Goal: Task Accomplishment & Management: Manage account settings

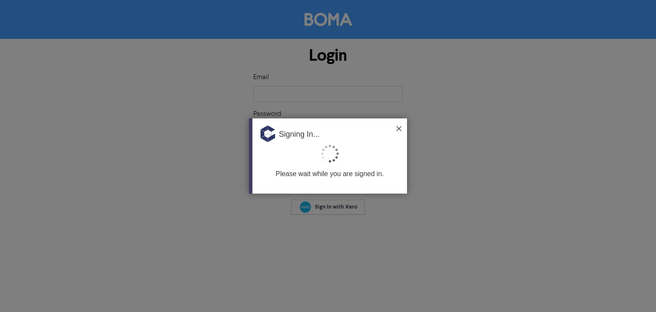
type input "[EMAIL_ADDRESS][DOMAIN_NAME]"
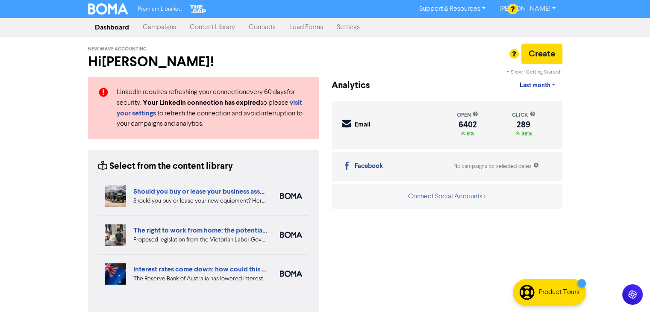
click at [270, 29] on link "Contacts" at bounding box center [262, 27] width 41 height 17
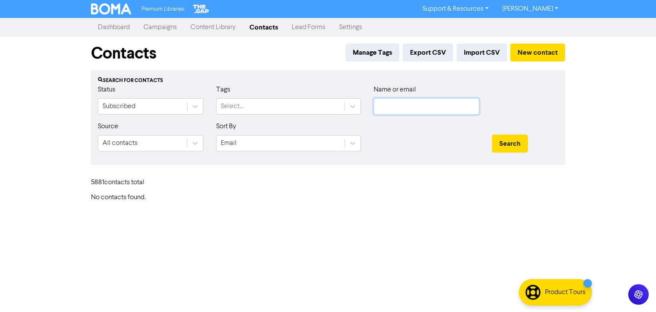
click at [406, 106] on input "text" at bounding box center [426, 106] width 105 height 16
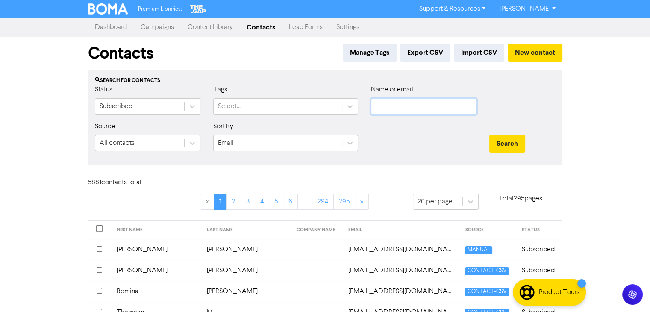
paste input "[PERSON_NAME]"
type input "[PERSON_NAME]"
click at [500, 138] on button "Search" at bounding box center [507, 144] width 36 height 18
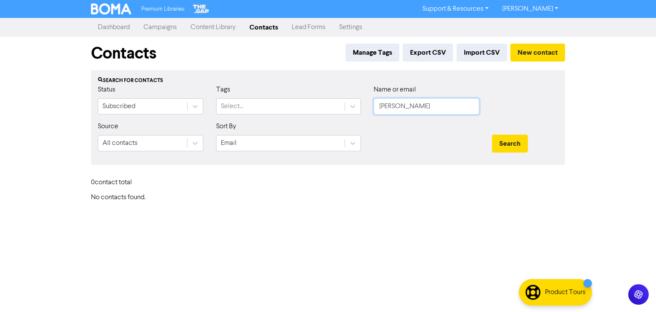
click at [401, 106] on input "[PERSON_NAME]" at bounding box center [426, 106] width 105 height 16
drag, startPoint x: 439, startPoint y: 105, endPoint x: 516, endPoint y: 122, distance: 78.6
click at [274, 120] on div "Status Subscribed Tags Select... Name or email [PERSON_NAME]" at bounding box center [327, 103] width 473 height 37
paste input "[EMAIL_ADDRESS][DOMAIN_NAME]"
type input "[EMAIL_ADDRESS][DOMAIN_NAME]"
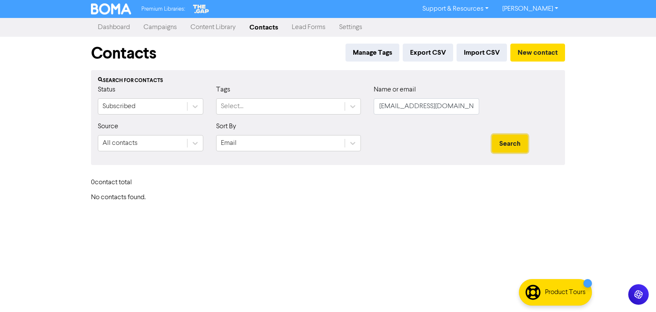
click at [518, 146] on button "Search" at bounding box center [510, 144] width 36 height 18
click at [506, 144] on button "Search" at bounding box center [510, 144] width 36 height 18
drag, startPoint x: 460, startPoint y: 111, endPoint x: 345, endPoint y: 121, distance: 114.9
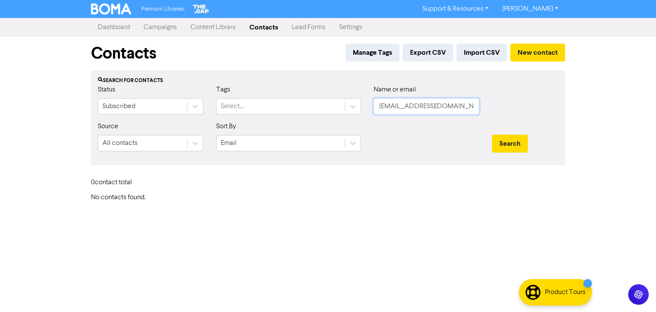
click at [345, 121] on form "Status Subscribed Tags Select... Name or email [EMAIL_ADDRESS][DOMAIN_NAME] Sou…" at bounding box center [328, 121] width 460 height 73
type input "[PERSON_NAME]"
click at [492, 135] on button "Search" at bounding box center [510, 144] width 36 height 18
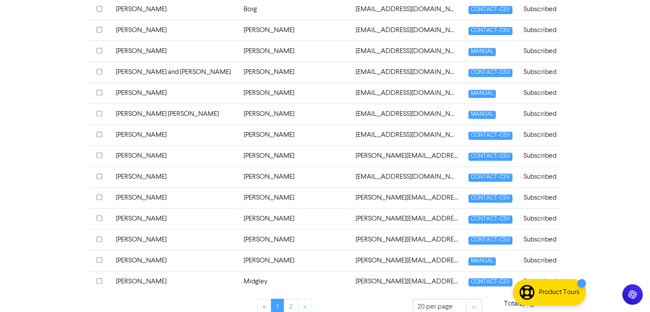
scroll to position [376, 0]
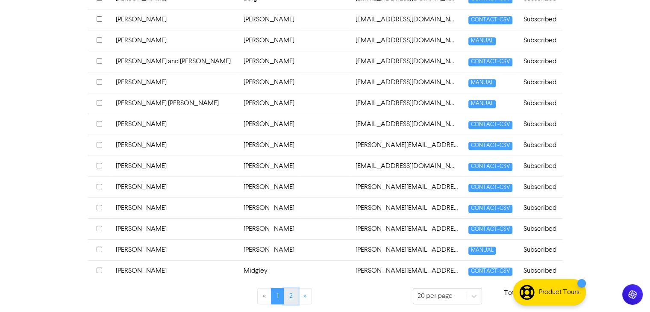
click at [290, 291] on link "2" at bounding box center [291, 296] width 15 height 16
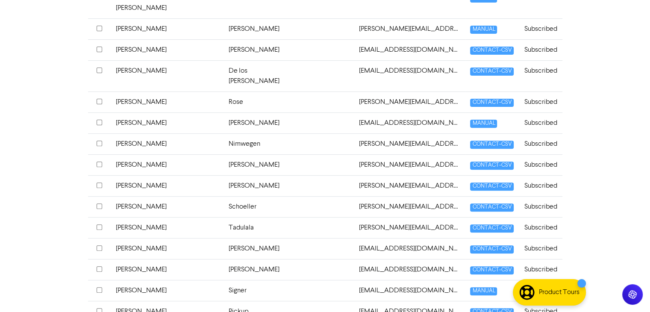
scroll to position [293, 0]
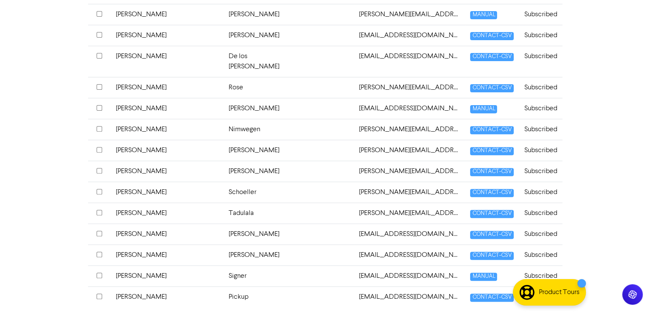
click at [130, 266] on td "[PERSON_NAME]" at bounding box center [167, 276] width 113 height 21
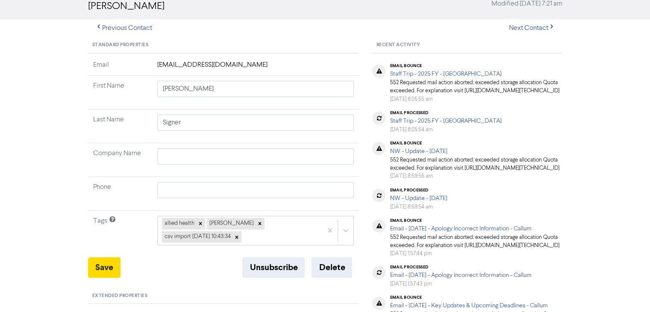
scroll to position [85, 0]
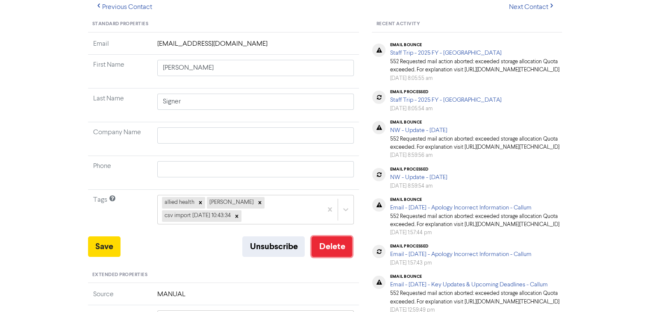
click at [339, 243] on button "Delete" at bounding box center [331, 246] width 41 height 20
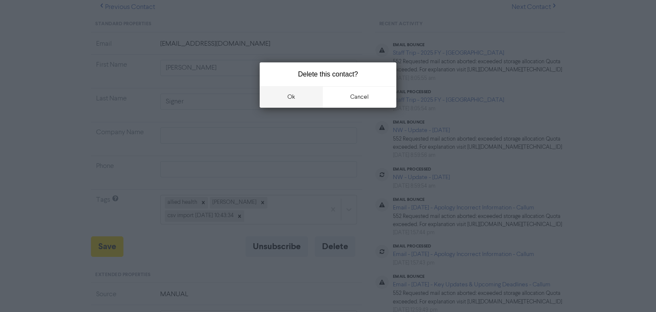
click at [302, 92] on button "ok" at bounding box center [291, 96] width 63 height 21
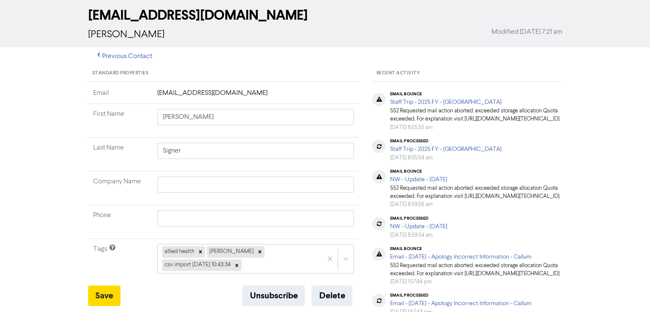
scroll to position [0, 0]
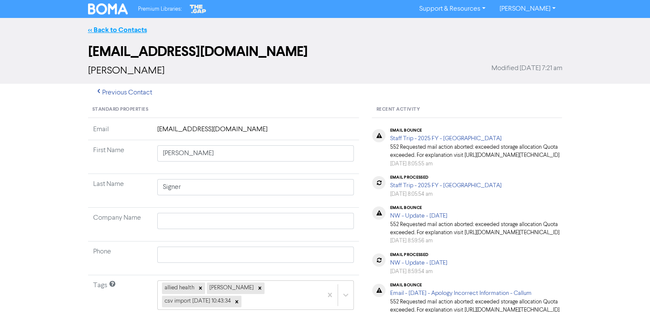
click at [126, 29] on link "<< Back to Contacts" at bounding box center [117, 30] width 59 height 9
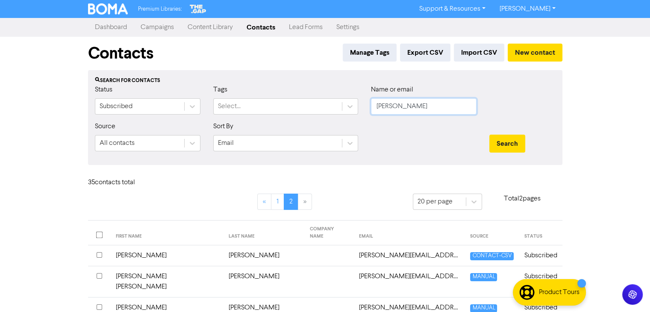
drag, startPoint x: 407, startPoint y: 107, endPoint x: 564, endPoint y: 124, distance: 157.3
click at [373, 111] on input "[PERSON_NAME]" at bounding box center [423, 106] width 105 height 16
paste input "[EMAIL_ADDRESS][DOMAIN_NAME]"
type input "[EMAIL_ADDRESS][DOMAIN_NAME]"
click at [515, 139] on button "Search" at bounding box center [507, 144] width 36 height 18
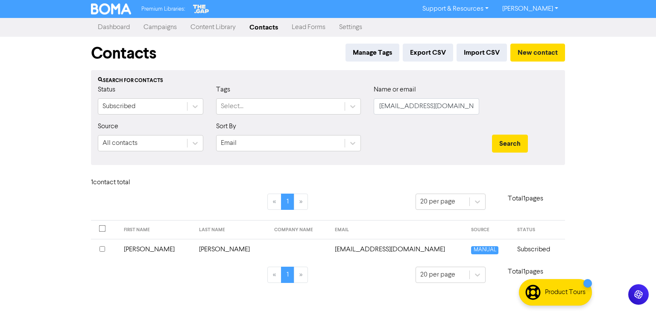
click at [136, 249] on td "[PERSON_NAME]" at bounding box center [156, 249] width 75 height 21
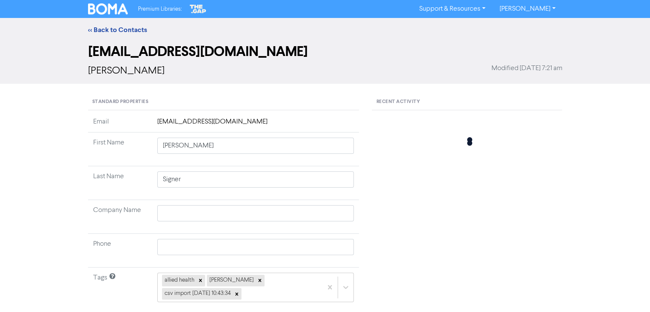
type input "[PERSON_NAME]"
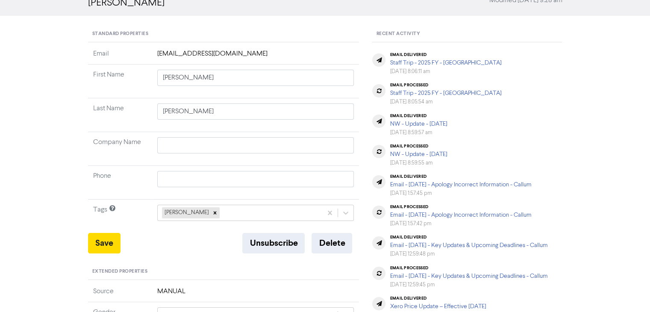
scroll to position [171, 0]
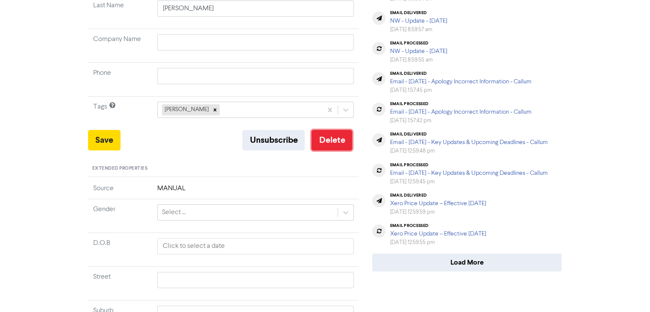
click at [329, 140] on button "Delete" at bounding box center [331, 140] width 41 height 20
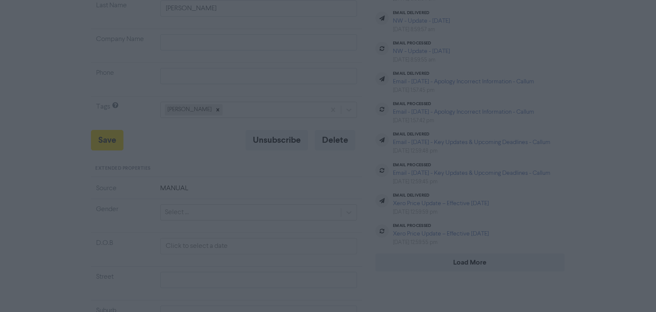
drag, startPoint x: 290, startPoint y: 100, endPoint x: 296, endPoint y: 96, distance: 7.1
click at [290, 100] on button "ok" at bounding box center [291, 96] width 63 height 21
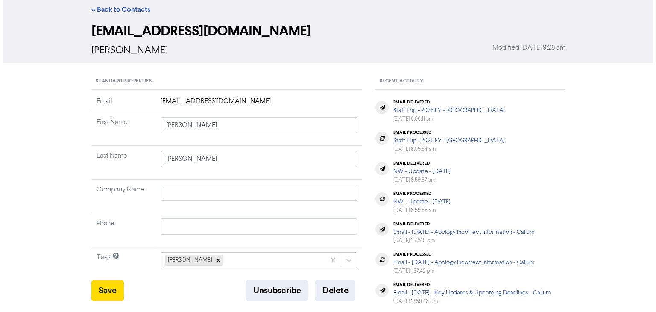
scroll to position [0, 0]
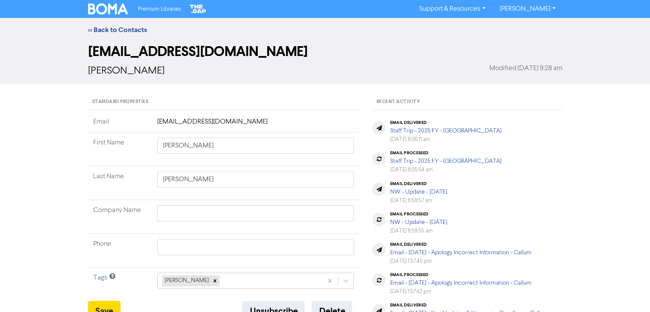
click at [125, 25] on div "<< Back to Contacts" at bounding box center [325, 30] width 487 height 10
click at [129, 28] on link "<< Back to Contacts" at bounding box center [117, 30] width 59 height 9
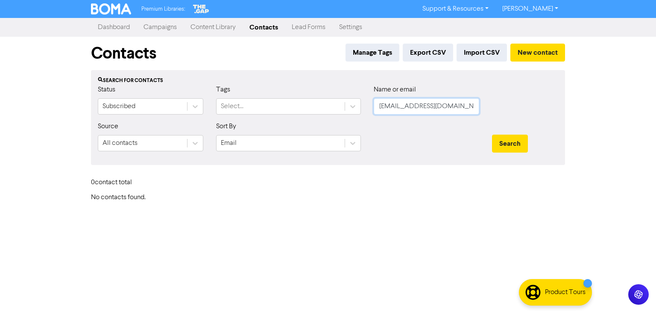
drag, startPoint x: 437, startPoint y: 108, endPoint x: 331, endPoint y: 117, distance: 105.8
click at [362, 122] on form "Status Subscribed Tags Select... Name or email [EMAIL_ADDRESS][DOMAIN_NAME] Sou…" at bounding box center [328, 121] width 460 height 73
paste input "[EMAIL_ADDRESS][DOMAIN_NAME]"
type input "[EMAIL_ADDRESS][DOMAIN_NAME]"
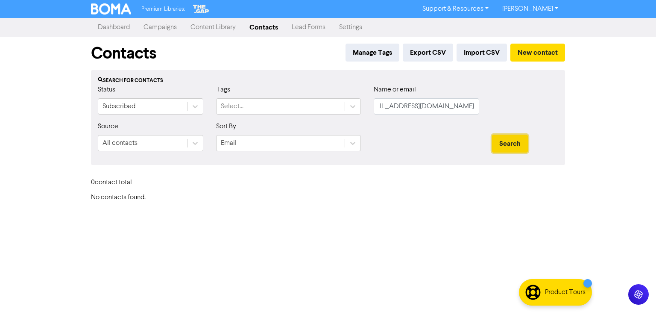
click at [507, 141] on button "Search" at bounding box center [510, 144] width 36 height 18
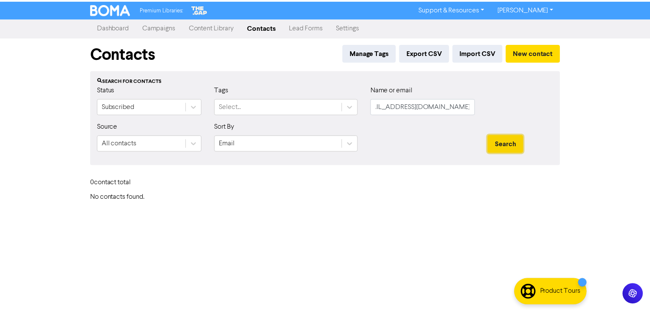
scroll to position [0, 0]
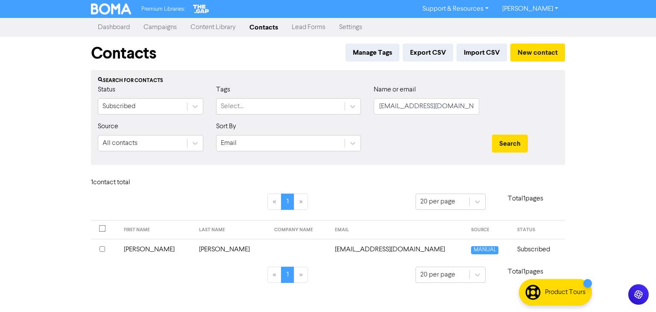
click at [133, 247] on td "[PERSON_NAME]" at bounding box center [156, 249] width 75 height 21
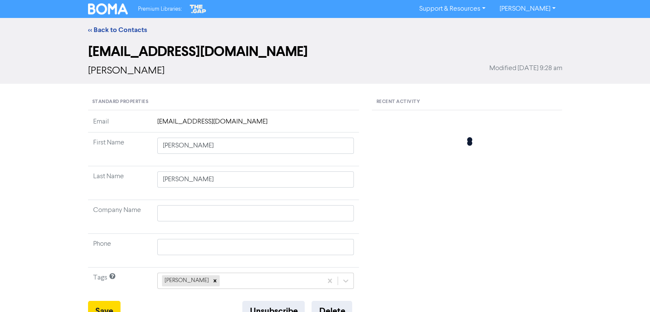
type input "[PERSON_NAME]"
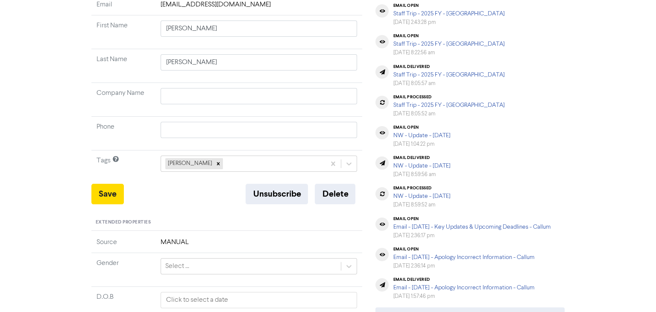
scroll to position [128, 0]
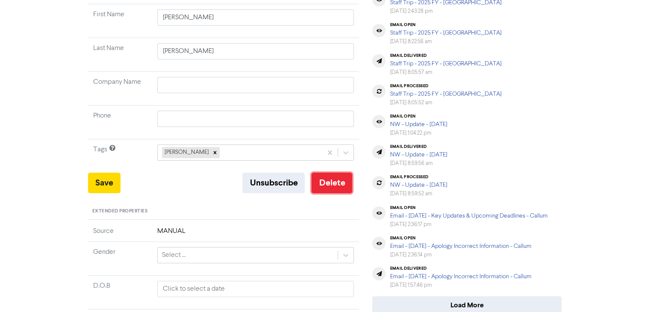
click at [337, 184] on button "Delete" at bounding box center [331, 183] width 41 height 20
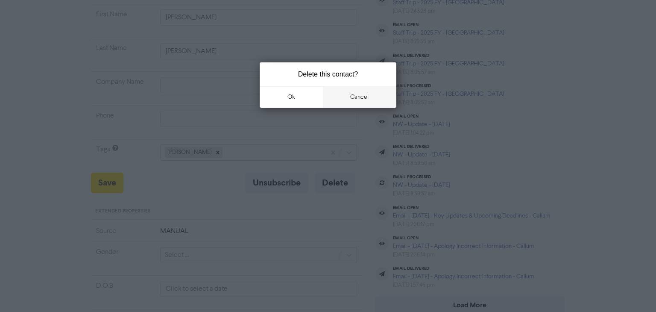
click at [357, 94] on button "cancel" at bounding box center [360, 96] width 74 height 21
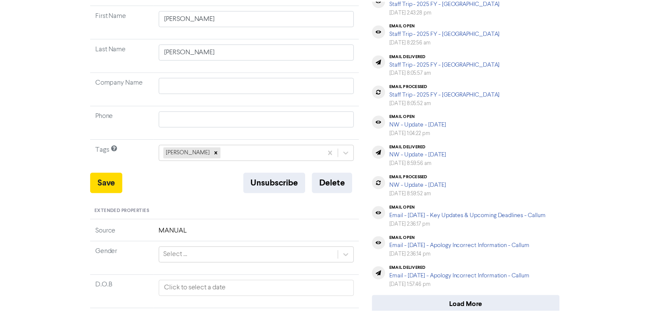
scroll to position [85, 0]
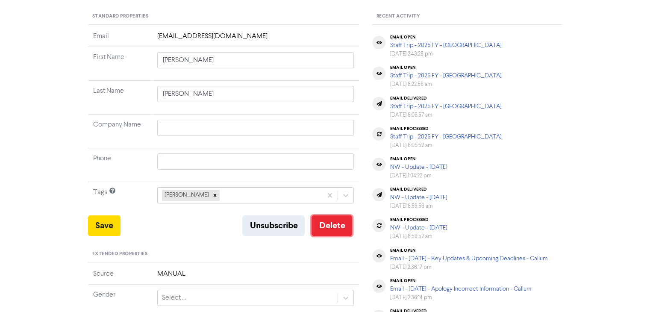
click at [335, 226] on button "Delete" at bounding box center [331, 225] width 41 height 20
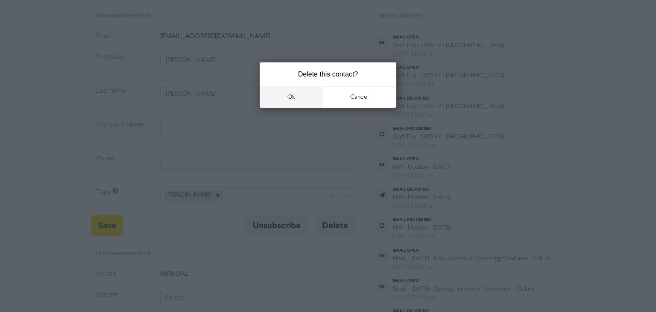
click at [296, 97] on button "ok" at bounding box center [291, 96] width 63 height 21
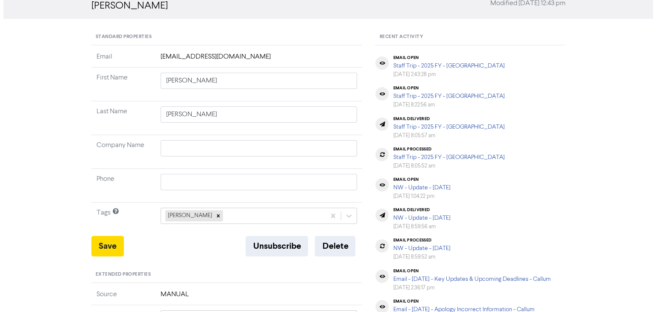
scroll to position [0, 0]
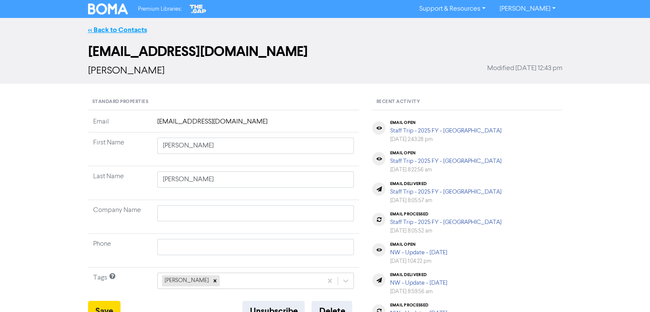
click at [135, 30] on link "<< Back to Contacts" at bounding box center [117, 30] width 59 height 9
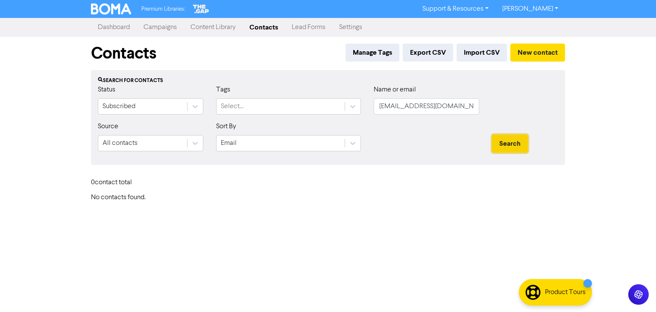
click at [503, 139] on button "Search" at bounding box center [510, 144] width 36 height 18
drag, startPoint x: 474, startPoint y: 106, endPoint x: 362, endPoint y: 113, distance: 112.1
click at [354, 112] on div "Status Subscribed Tags Select... Name or email [EMAIL_ADDRESS][DOMAIN_NAME]" at bounding box center [327, 103] width 473 height 37
type input ".com"
drag, startPoint x: 407, startPoint y: 102, endPoint x: 309, endPoint y: 105, distance: 98.7
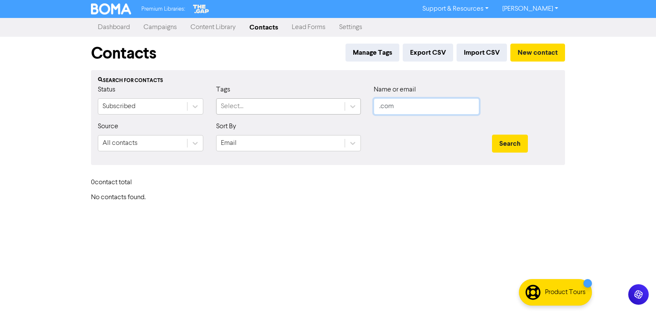
click at [347, 103] on div "Status Subscribed Tags Select... Name or email .com" at bounding box center [327, 103] width 473 height 37
paste input "[EMAIL_ADDRESS][DOMAIN_NAME]"
type input "[EMAIL_ADDRESS][DOMAIN_NAME]"
click at [524, 140] on button "Search" at bounding box center [510, 144] width 36 height 18
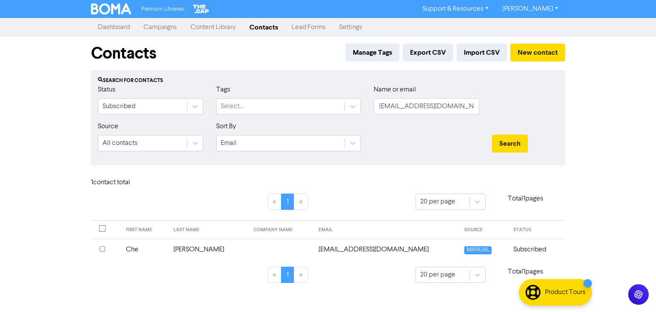
click at [133, 246] on td "Che" at bounding box center [145, 249] width 48 height 21
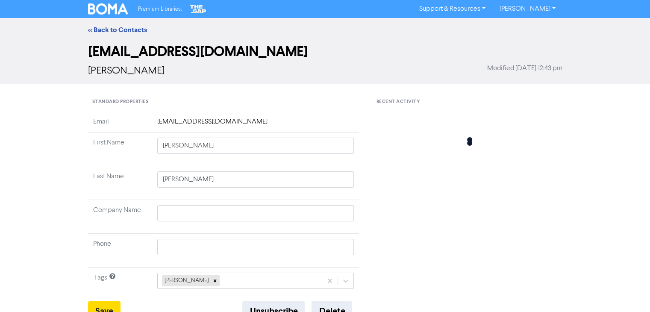
type input "Che"
type input "[PERSON_NAME]"
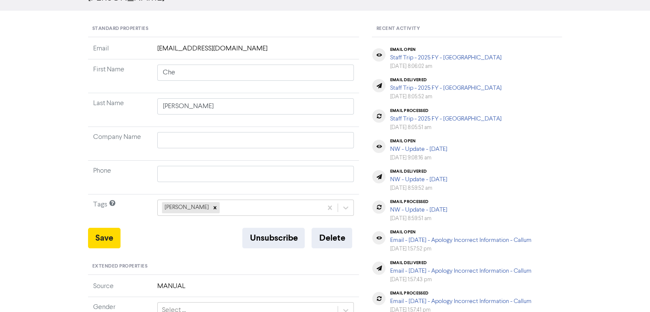
scroll to position [128, 0]
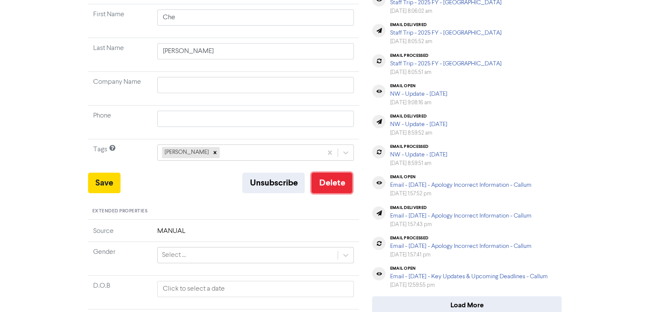
click at [347, 175] on button "Delete" at bounding box center [331, 183] width 41 height 20
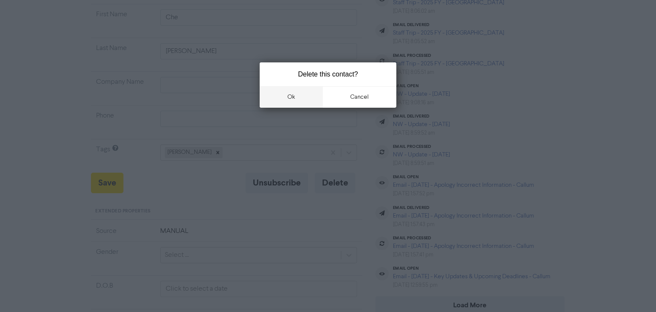
click at [289, 96] on button "ok" at bounding box center [291, 96] width 63 height 21
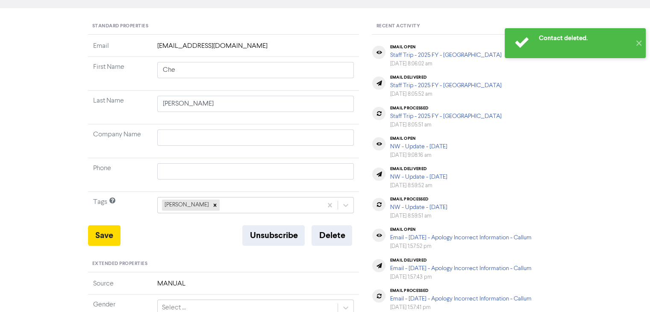
scroll to position [0, 0]
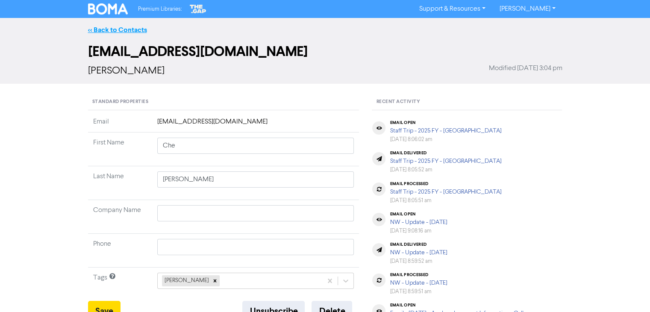
click at [132, 31] on link "<< Back to Contacts" at bounding box center [117, 30] width 59 height 9
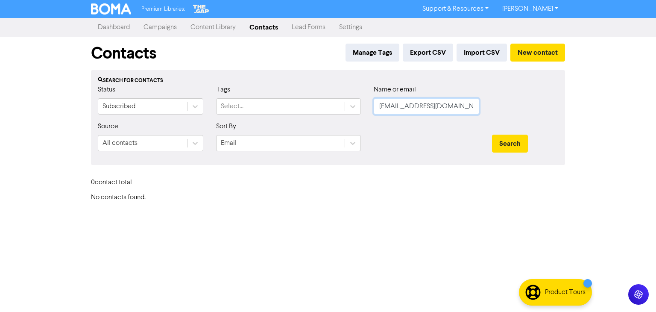
drag, startPoint x: 411, startPoint y: 108, endPoint x: 400, endPoint y: 112, distance: 12.5
click at [342, 108] on div "Status Subscribed Tags Select... Name or email [EMAIL_ADDRESS][DOMAIN_NAME]" at bounding box center [327, 103] width 473 height 37
paste input "[PERSON_NAME] & [PERSON_NAME]"
type input "[PERSON_NAME] & [PERSON_NAME]"
click at [514, 136] on button "Search" at bounding box center [510, 144] width 36 height 18
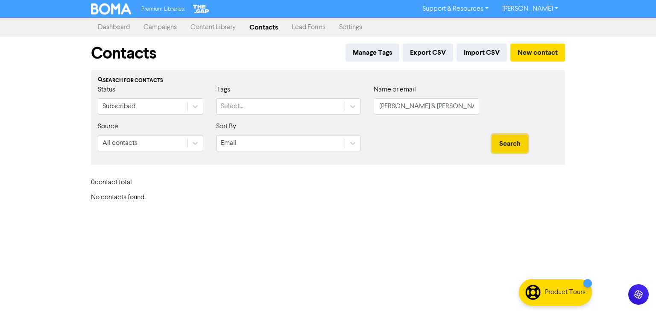
click at [514, 136] on button "Search" at bounding box center [510, 144] width 36 height 18
drag, startPoint x: 467, startPoint y: 104, endPoint x: 229, endPoint y: 115, distance: 238.1
click at [309, 115] on div "Status Subscribed Tags Select... Name or email [PERSON_NAME] & [PERSON_NAME]" at bounding box center [327, 103] width 473 height 37
paste input "[PERSON_NAME]"
type input "[PERSON_NAME]"
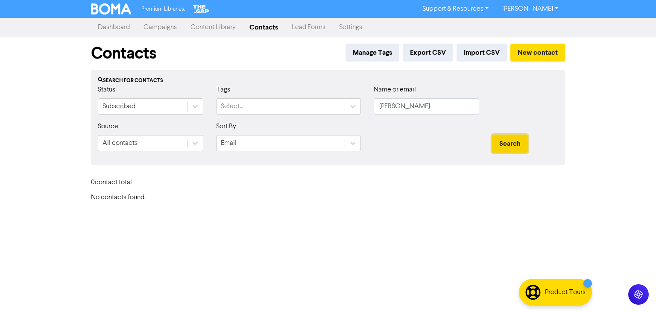
click at [507, 143] on button "Search" at bounding box center [510, 144] width 36 height 18
drag, startPoint x: 346, startPoint y: 104, endPoint x: 421, endPoint y: 106, distance: 75.6
click at [325, 104] on div "Status Subscribed Tags Select... Name or email [PERSON_NAME][GEOGRAPHIC_DATA]" at bounding box center [327, 103] width 473 height 37
paste input "[PERSON_NAME][EMAIL_ADDRESS][PERSON_NAME][DOMAIN_NAME]"
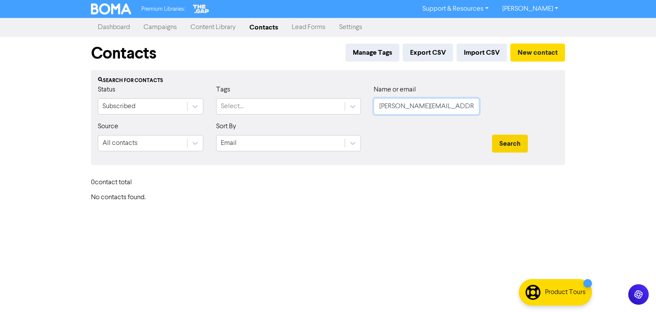
type input "[PERSON_NAME][EMAIL_ADDRESS][PERSON_NAME][DOMAIN_NAME]"
click at [509, 147] on button "Search" at bounding box center [510, 144] width 36 height 18
click at [510, 143] on button "Search" at bounding box center [510, 144] width 36 height 18
click at [510, 142] on button "Search" at bounding box center [510, 144] width 36 height 18
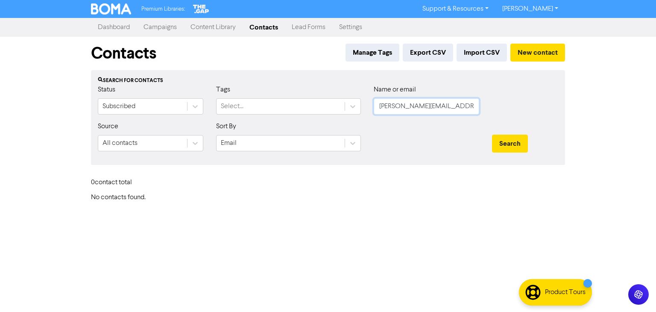
drag, startPoint x: 405, startPoint y: 112, endPoint x: 370, endPoint y: 113, distance: 34.6
click at [371, 113] on div "Name or email [PERSON_NAME][EMAIL_ADDRESS][PERSON_NAME][DOMAIN_NAME]" at bounding box center [426, 103] width 118 height 37
paste input "[PERSON_NAME]"
click at [509, 138] on button "Search" at bounding box center [510, 144] width 36 height 18
click at [509, 144] on button "Search" at bounding box center [510, 144] width 36 height 18
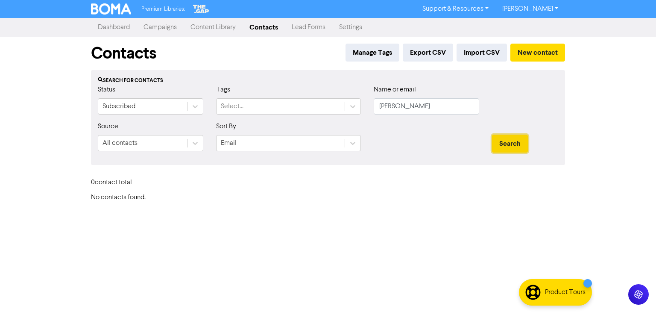
click at [509, 144] on button "Search" at bounding box center [510, 144] width 36 height 18
drag, startPoint x: 404, startPoint y: 107, endPoint x: 351, endPoint y: 110, distance: 53.0
click at [351, 110] on div "Status Subscribed Tags Select... Name or email [PERSON_NAME][GEOGRAPHIC_DATA]" at bounding box center [327, 103] width 473 height 37
type input "[PERSON_NAME]"
click at [492, 135] on button "Search" at bounding box center [510, 144] width 36 height 18
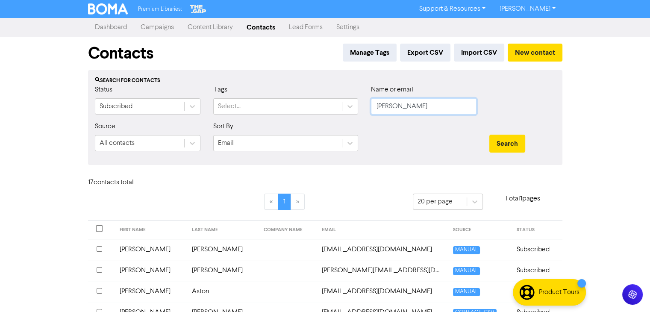
drag, startPoint x: 401, startPoint y: 105, endPoint x: 394, endPoint y: 105, distance: 7.7
click at [397, 105] on input "[PERSON_NAME]" at bounding box center [423, 106] width 105 height 16
drag, startPoint x: 400, startPoint y: 109, endPoint x: 363, endPoint y: 106, distance: 37.3
click at [365, 106] on div "Name or email [PERSON_NAME]" at bounding box center [423, 103] width 118 height 37
paste input "[PERSON_NAME]"
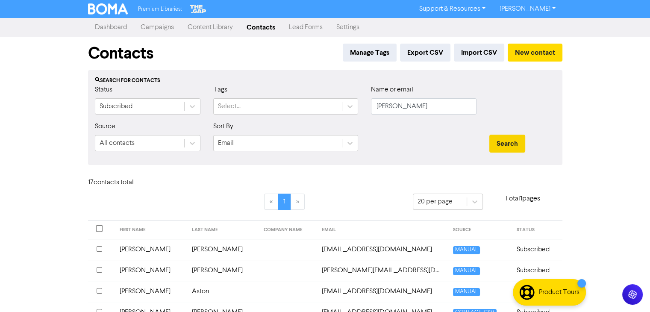
click at [503, 143] on button "Search" at bounding box center [507, 144] width 36 height 18
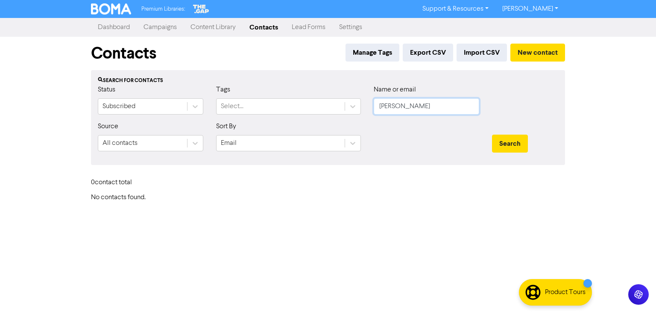
drag, startPoint x: 401, startPoint y: 103, endPoint x: 368, endPoint y: 102, distance: 32.9
click at [368, 102] on div "Name or email [PERSON_NAME]" at bounding box center [426, 103] width 118 height 37
type input "[PERSON_NAME]"
click at [523, 141] on button "Search" at bounding box center [510, 144] width 36 height 18
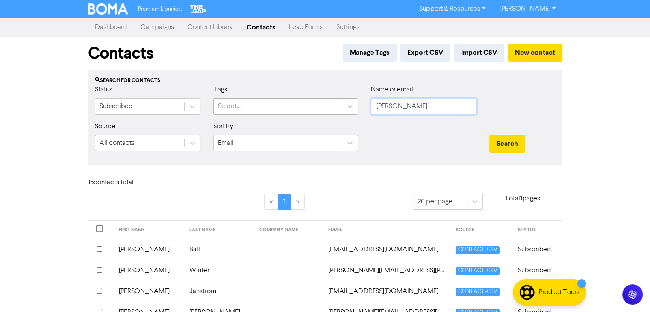
drag, startPoint x: 429, startPoint y: 105, endPoint x: 294, endPoint y: 113, distance: 135.2
click at [298, 113] on div "Status Subscribed Tags Select... Name or email [PERSON_NAME]" at bounding box center [324, 103] width 473 height 37
paste input "[PERSON_NAME][EMAIL_ADDRESS][DOMAIN_NAME]"
type input "[PERSON_NAME][EMAIL_ADDRESS][DOMAIN_NAME]"
click at [502, 147] on button "Search" at bounding box center [507, 144] width 36 height 18
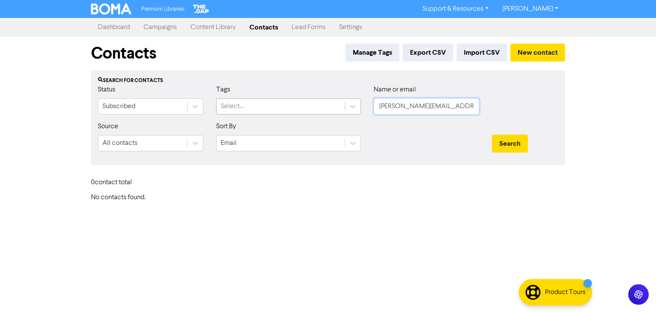
drag, startPoint x: 335, startPoint y: 108, endPoint x: 330, endPoint y: 105, distance: 6.2
click at [325, 107] on div "Status Subscribed Tags Select... Name or email [PERSON_NAME][EMAIL_ADDRESS][DOM…" at bounding box center [327, 103] width 473 height 37
paste input "[PERSON_NAME]"
click at [506, 136] on button "Search" at bounding box center [510, 144] width 36 height 18
click at [506, 142] on button "Search" at bounding box center [510, 144] width 36 height 18
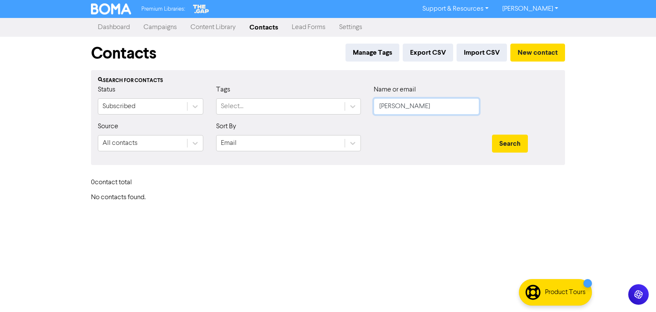
click at [397, 107] on input "[PERSON_NAME]" at bounding box center [426, 106] width 105 height 16
type input "Leighton"
click at [507, 141] on button "Search" at bounding box center [510, 144] width 36 height 18
click at [514, 142] on button "Search" at bounding box center [510, 144] width 36 height 18
drag, startPoint x: 428, startPoint y: 103, endPoint x: 345, endPoint y: 107, distance: 82.9
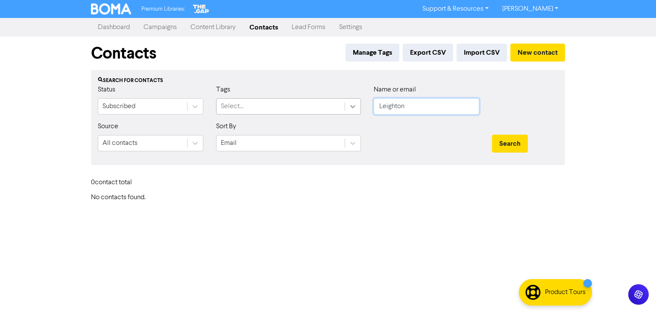
click at [350, 108] on div "Status Subscribed Tags Select... Name or email [PERSON_NAME]" at bounding box center [327, 103] width 473 height 37
paste input "[PERSON_NAME]"
type input "[PERSON_NAME]"
click at [516, 144] on button "Search" at bounding box center [510, 144] width 36 height 18
drag, startPoint x: 428, startPoint y: 107, endPoint x: 311, endPoint y: 96, distance: 117.5
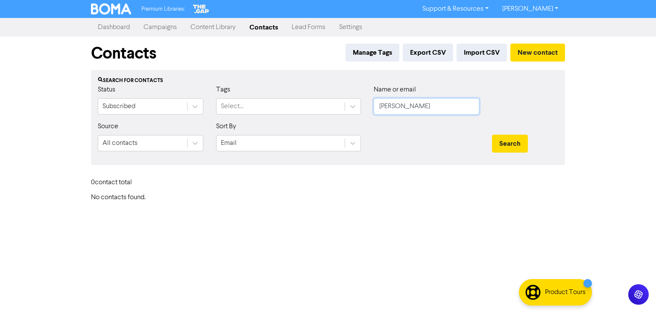
click at [331, 101] on div "Status Subscribed Tags Select... Name or email [PERSON_NAME]" at bounding box center [327, 103] width 473 height 37
paste input "[PERSON_NAME][EMAIL_ADDRESS][DOMAIN_NAME]"
type input "[PERSON_NAME][EMAIL_ADDRESS][DOMAIN_NAME]"
click at [518, 142] on button "Search" at bounding box center [510, 144] width 36 height 18
click at [515, 146] on button "Search" at bounding box center [510, 144] width 36 height 18
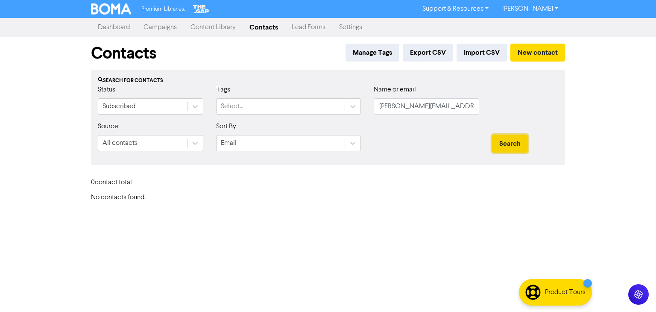
click at [515, 146] on button "Search" at bounding box center [510, 144] width 36 height 18
drag, startPoint x: 461, startPoint y: 106, endPoint x: 367, endPoint y: 109, distance: 93.6
click at [371, 109] on div "Name or email [PERSON_NAME][EMAIL_ADDRESS][DOMAIN_NAME]" at bounding box center [426, 103] width 118 height 37
paste input "[PERSON_NAME]"
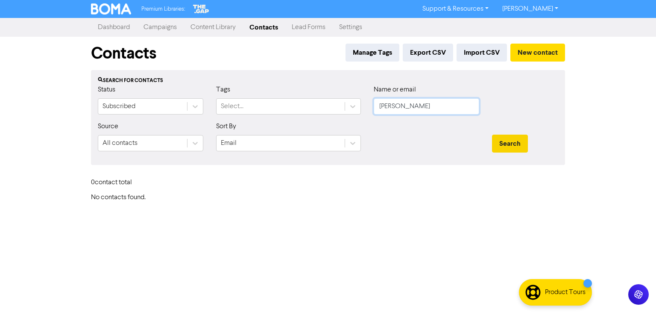
type input "[PERSON_NAME]"
click at [515, 150] on button "Search" at bounding box center [510, 144] width 36 height 18
click at [515, 138] on button "Search" at bounding box center [510, 144] width 36 height 18
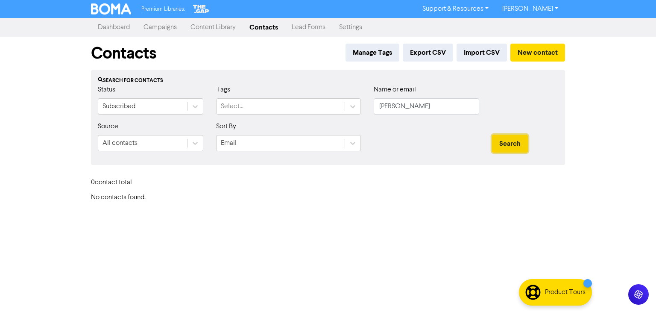
click at [515, 138] on button "Search" at bounding box center [510, 144] width 36 height 18
drag, startPoint x: 418, startPoint y: 104, endPoint x: 367, endPoint y: 105, distance: 50.4
click at [367, 105] on div "Name or email [PERSON_NAME]" at bounding box center [426, 103] width 118 height 37
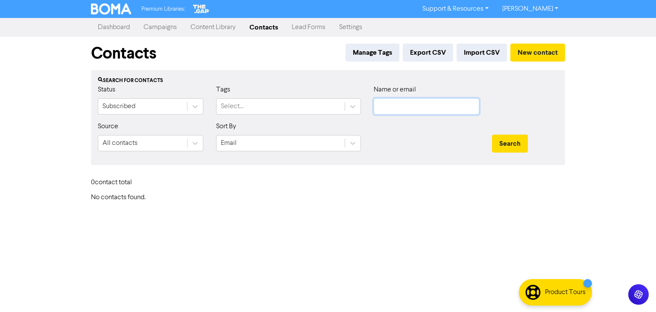
paste input "[EMAIL_ADDRESS][DOMAIN_NAME]"
type input "[EMAIL_ADDRESS][DOMAIN_NAME]"
click at [510, 143] on button "Search" at bounding box center [510, 144] width 36 height 18
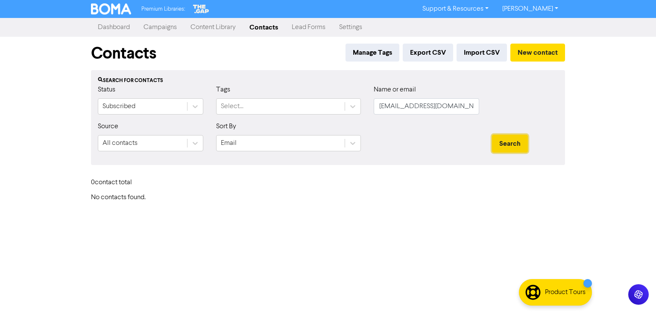
click at [510, 143] on button "Search" at bounding box center [510, 144] width 36 height 18
drag, startPoint x: 444, startPoint y: 107, endPoint x: 349, endPoint y: 112, distance: 94.9
click at [354, 111] on div "Status Subscribed Tags Select... Name or email [EMAIL_ADDRESS][DOMAIN_NAME]" at bounding box center [327, 103] width 473 height 37
paste input "[PERSON_NAME]"
click at [507, 142] on button "Search" at bounding box center [510, 144] width 36 height 18
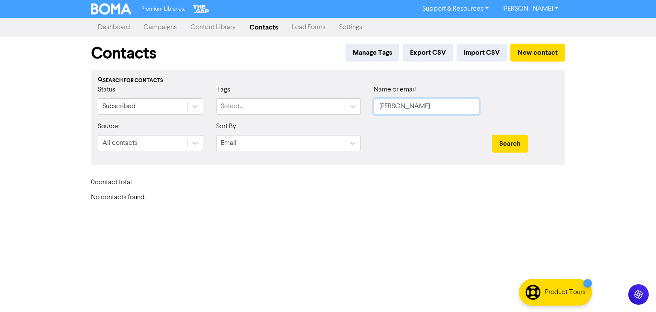
click at [411, 107] on input "[PERSON_NAME]" at bounding box center [426, 106] width 105 height 16
type input "[PERSON_NAME]"
click at [506, 141] on button "Search" at bounding box center [510, 144] width 36 height 18
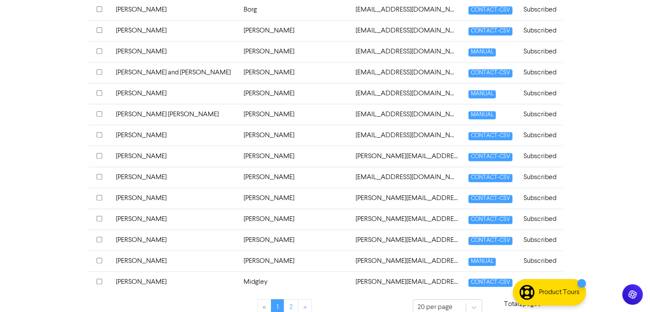
scroll to position [376, 0]
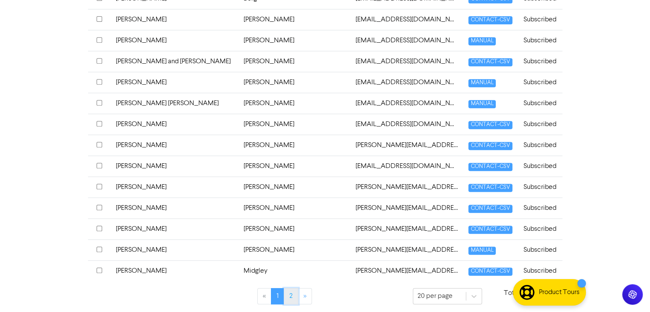
click at [292, 291] on link "2" at bounding box center [291, 296] width 15 height 16
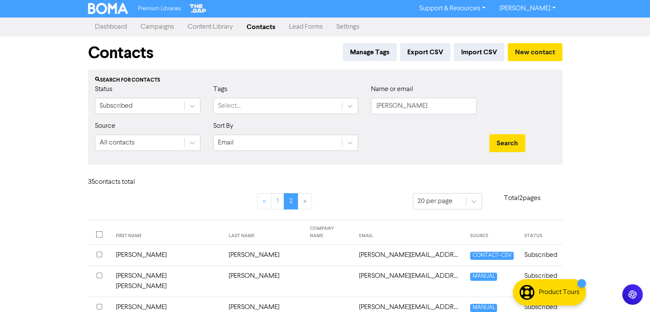
scroll to position [0, 0]
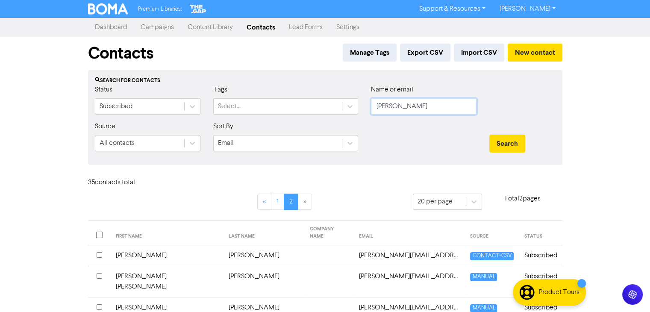
drag, startPoint x: 388, startPoint y: 103, endPoint x: 383, endPoint y: 107, distance: 6.4
click at [367, 103] on div "Name or email [PERSON_NAME]" at bounding box center [423, 103] width 118 height 37
paste input "[PERSON_NAME]"
click at [513, 139] on button "Search" at bounding box center [507, 144] width 36 height 18
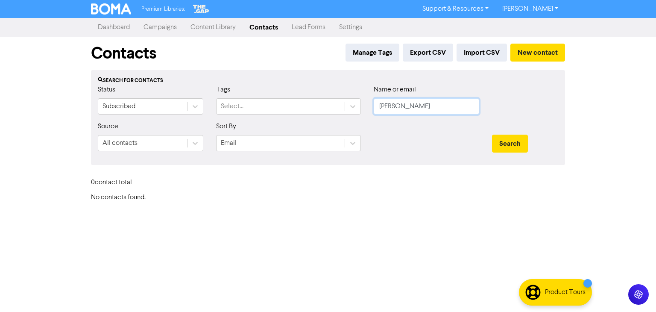
drag, startPoint x: 429, startPoint y: 105, endPoint x: 414, endPoint y: 111, distance: 16.1
click at [407, 106] on input "[PERSON_NAME]" at bounding box center [426, 106] width 105 height 16
type input "[PERSON_NAME]"
click at [503, 143] on button "Search" at bounding box center [510, 144] width 36 height 18
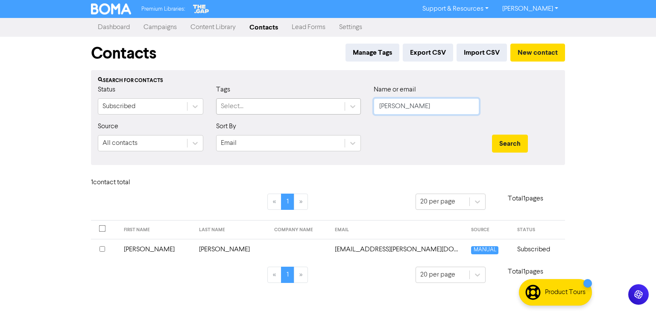
drag, startPoint x: 418, startPoint y: 107, endPoint x: 338, endPoint y: 105, distance: 79.9
click at [343, 106] on div "Status Subscribed Tags Select... Name or email [PERSON_NAME]" at bounding box center [327, 103] width 473 height 37
paste input "[PERSON_NAME]"
click at [409, 106] on input "[PERSON_NAME]" at bounding box center [426, 106] width 105 height 16
type input "[PERSON_NAME]"
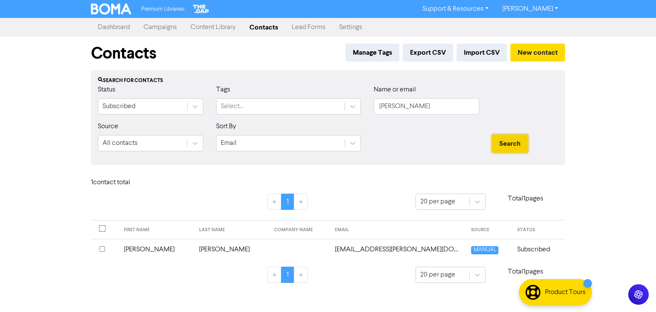
click at [513, 144] on button "Search" at bounding box center [510, 144] width 36 height 18
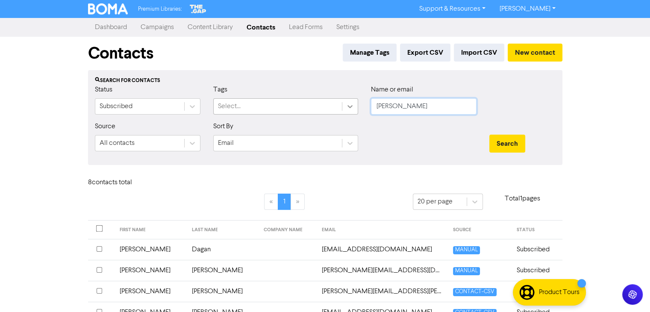
drag, startPoint x: 419, startPoint y: 105, endPoint x: 354, endPoint y: 106, distance: 64.9
click at [354, 106] on div "Status Subscribed Tags Select... Name or email [PERSON_NAME]" at bounding box center [324, 103] width 473 height 37
paste input "[PERSON_NAME] & [PERSON_NAME]"
type input "[PERSON_NAME] & [PERSON_NAME]"
click at [514, 141] on button "Search" at bounding box center [507, 144] width 36 height 18
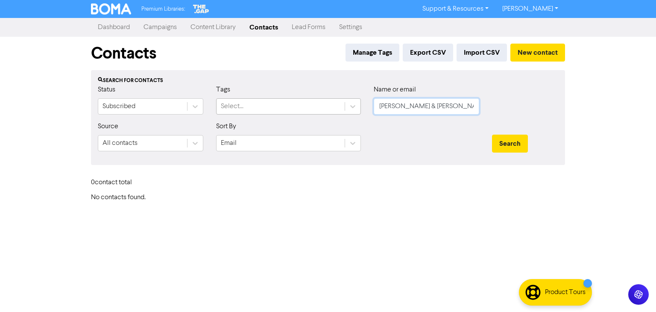
drag, startPoint x: 461, startPoint y: 108, endPoint x: 328, endPoint y: 109, distance: 133.7
click at [328, 109] on div "Status Subscribed Tags Select... Name or email [PERSON_NAME] & [PERSON_NAME]" at bounding box center [327, 103] width 473 height 37
paste input "[PERSON_NAME][EMAIL_ADDRESS][DOMAIN_NAME]"
type input "[PERSON_NAME][EMAIL_ADDRESS][DOMAIN_NAME]"
click at [515, 142] on button "Search" at bounding box center [510, 144] width 36 height 18
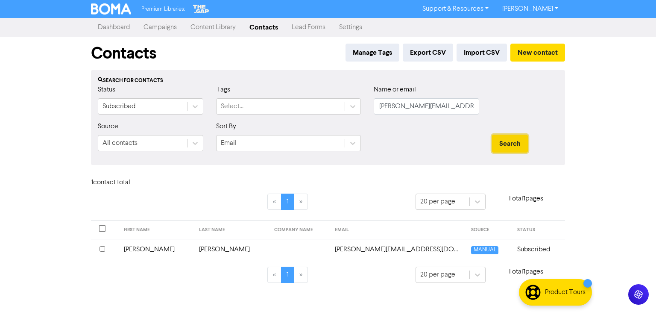
click at [514, 142] on button "Search" at bounding box center [510, 144] width 36 height 18
click at [144, 252] on td "[PERSON_NAME]" at bounding box center [156, 249] width 75 height 21
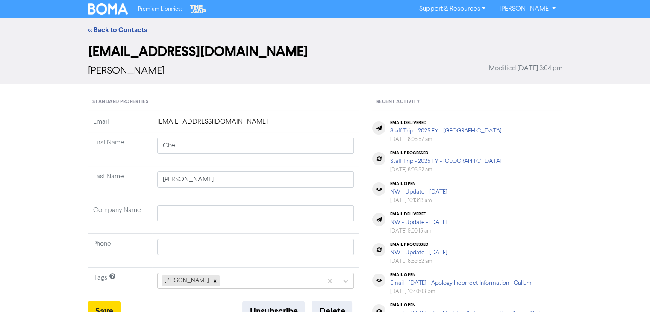
type input "[PERSON_NAME]"
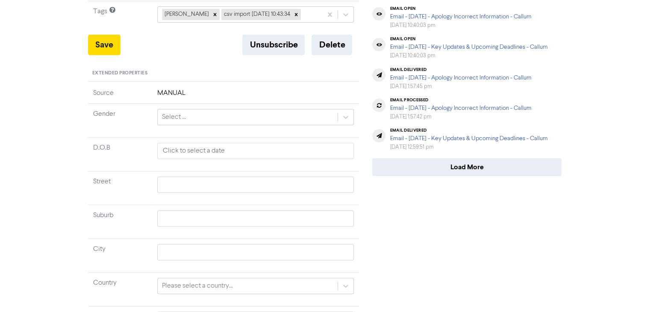
scroll to position [231, 0]
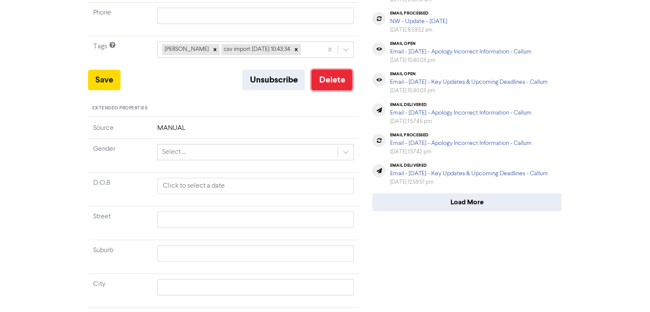
click at [335, 79] on button "Delete" at bounding box center [331, 80] width 41 height 20
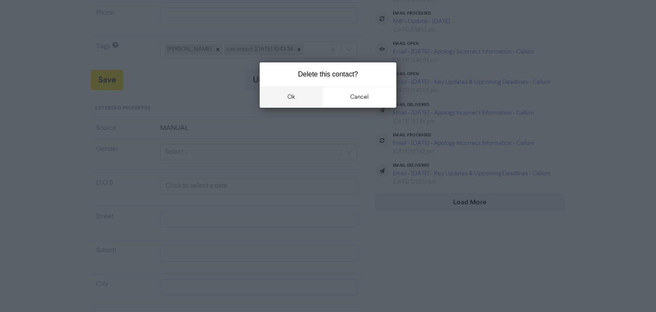
click at [298, 93] on button "ok" at bounding box center [291, 96] width 63 height 21
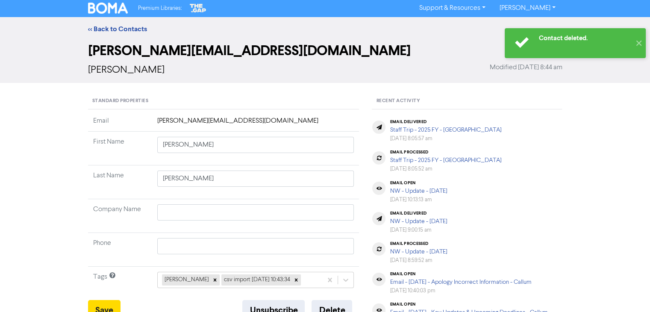
scroll to position [0, 0]
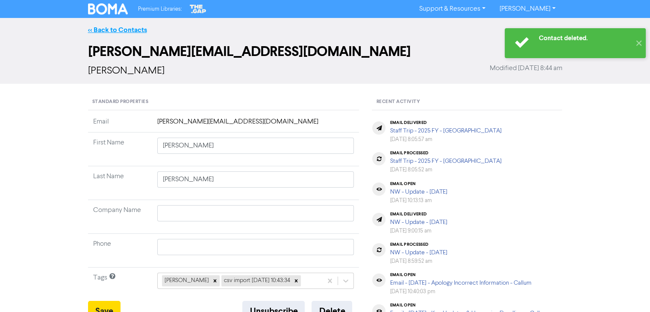
click at [123, 28] on link "<< Back to Contacts" at bounding box center [117, 30] width 59 height 9
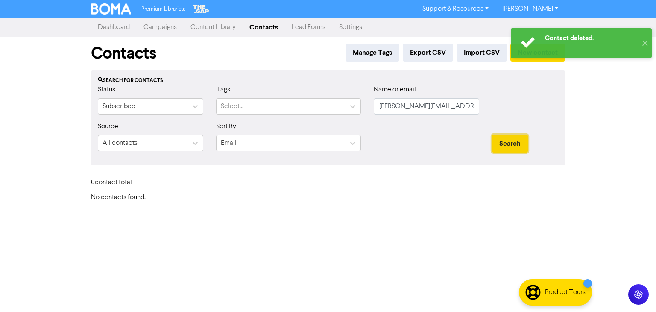
click at [501, 139] on button "Search" at bounding box center [510, 144] width 36 height 18
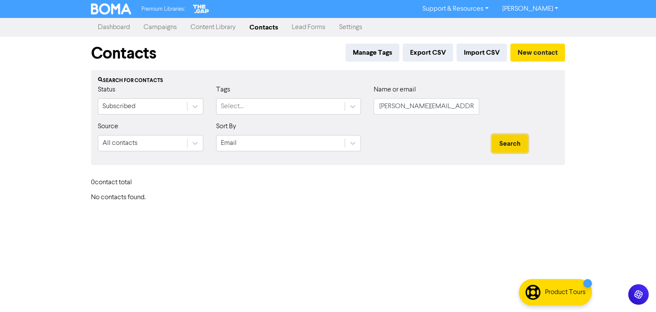
click at [516, 149] on button "Search" at bounding box center [510, 144] width 36 height 18
drag, startPoint x: 452, startPoint y: 103, endPoint x: 331, endPoint y: 115, distance: 121.4
click at [331, 114] on div "Status Subscribed Tags Select... Name or email [PERSON_NAME][EMAIL_ADDRESS][DOM…" at bounding box center [327, 103] width 473 height 37
paste input "[EMAIL_ADDRESS][DOMAIN_NAME]"
type input "[EMAIL_ADDRESS][DOMAIN_NAME]"
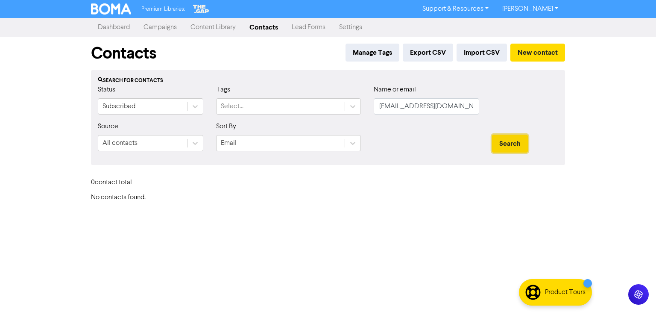
click at [509, 140] on button "Search" at bounding box center [510, 144] width 36 height 18
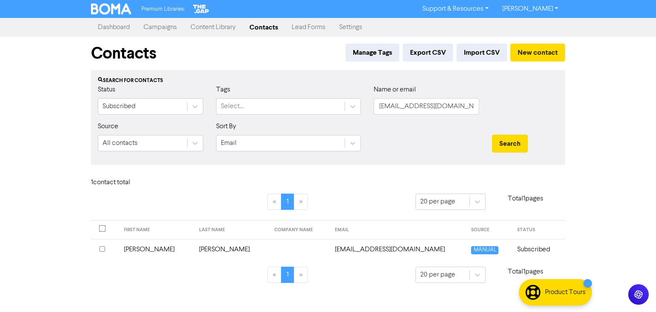
click at [149, 248] on td "[PERSON_NAME]" at bounding box center [156, 249] width 75 height 21
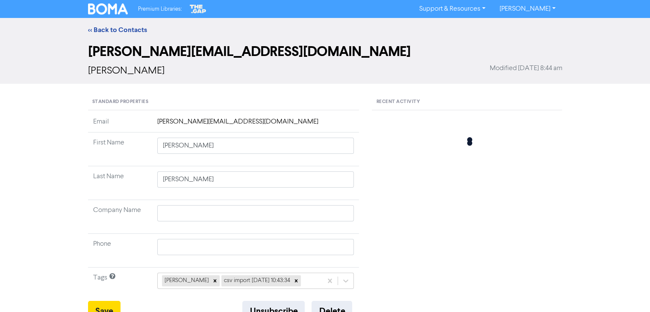
type input "[PERSON_NAME]"
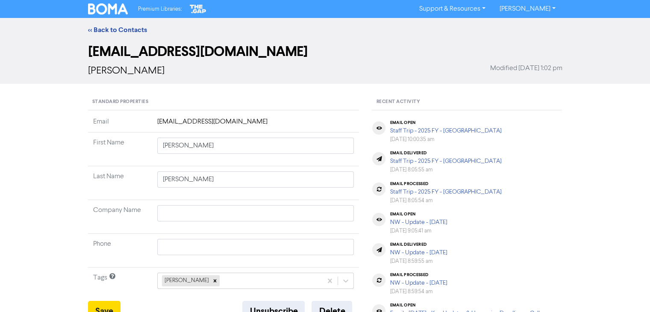
scroll to position [85, 0]
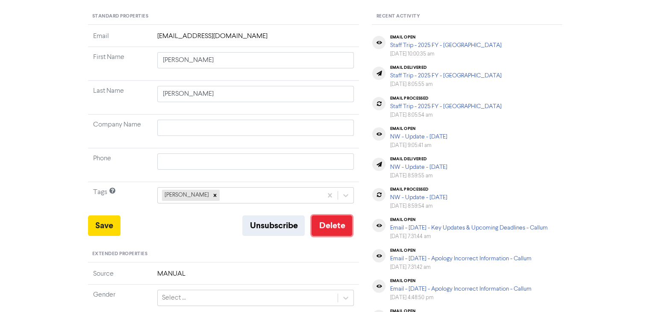
click at [338, 226] on button "Delete" at bounding box center [331, 225] width 41 height 20
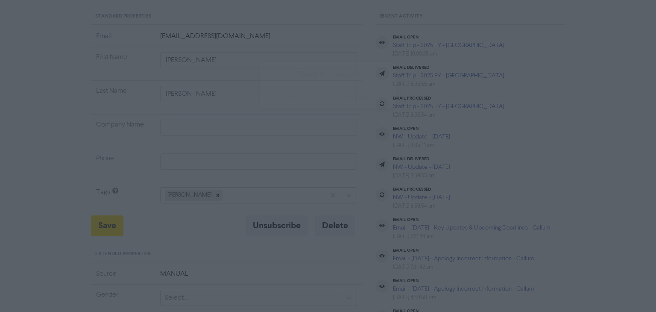
click at [293, 97] on button "ok" at bounding box center [291, 96] width 63 height 21
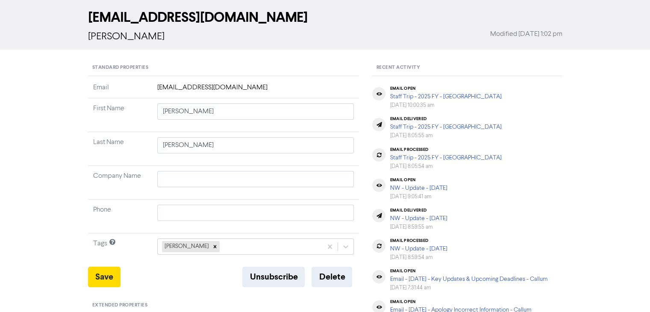
scroll to position [0, 0]
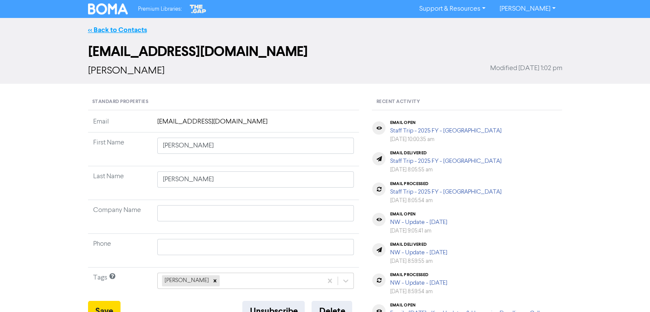
click at [125, 29] on link "<< Back to Contacts" at bounding box center [117, 30] width 59 height 9
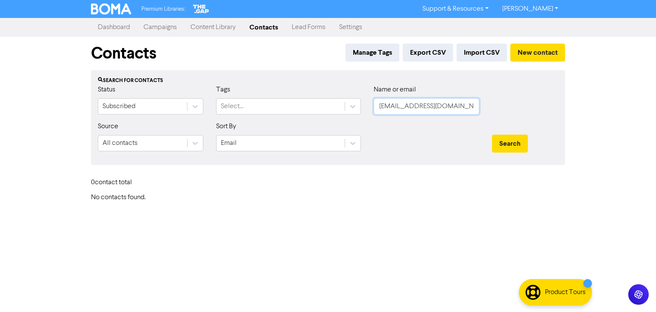
click at [340, 113] on div "Status Subscribed Tags Select... Name or email [EMAIL_ADDRESS][DOMAIN_NAME]" at bounding box center [327, 103] width 473 height 37
paste input "[PERSON_NAME]"
click at [521, 142] on button "Search" at bounding box center [510, 144] width 36 height 18
click at [508, 145] on button "Search" at bounding box center [510, 144] width 36 height 18
click at [400, 107] on input "[PERSON_NAME]" at bounding box center [426, 106] width 105 height 16
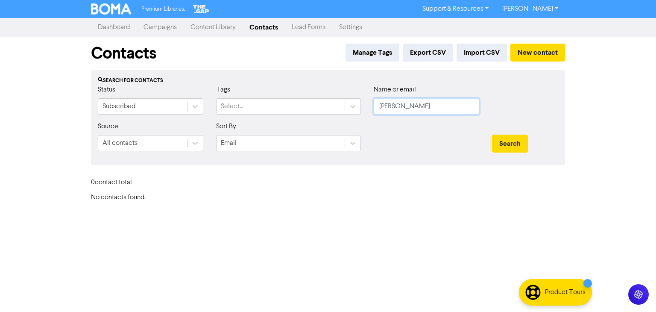
click at [398, 106] on input "[PERSON_NAME]" at bounding box center [426, 106] width 105 height 16
type input "[PERSON_NAME]"
click at [505, 144] on button "Search" at bounding box center [510, 144] width 36 height 18
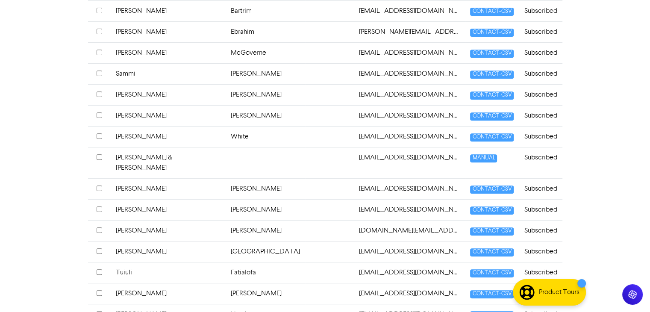
scroll to position [376, 0]
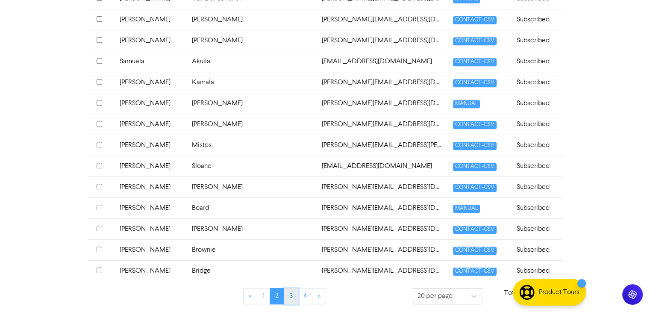
click at [286, 291] on link "3" at bounding box center [291, 296] width 15 height 16
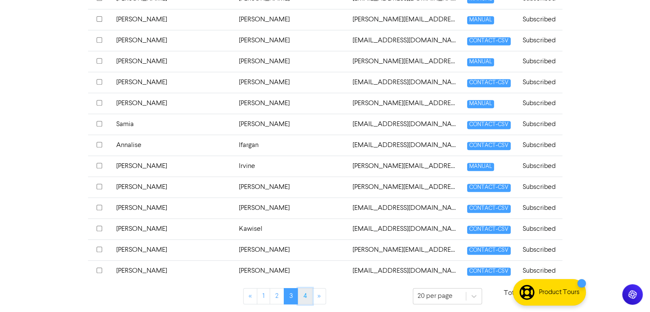
click at [304, 293] on link "4" at bounding box center [305, 296] width 15 height 16
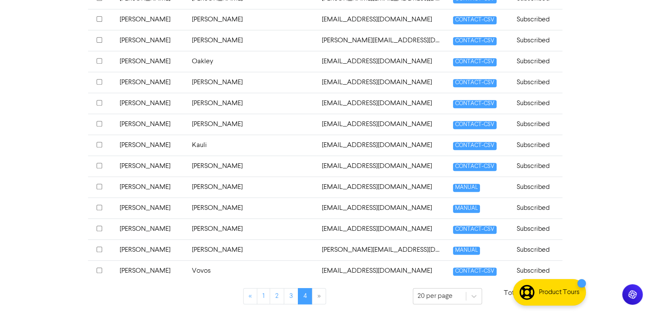
click at [132, 246] on td "[PERSON_NAME]" at bounding box center [150, 249] width 72 height 21
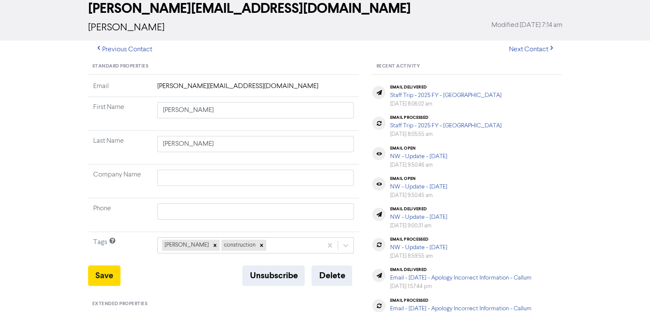
scroll to position [43, 0]
click at [334, 274] on button "Delete" at bounding box center [331, 276] width 41 height 20
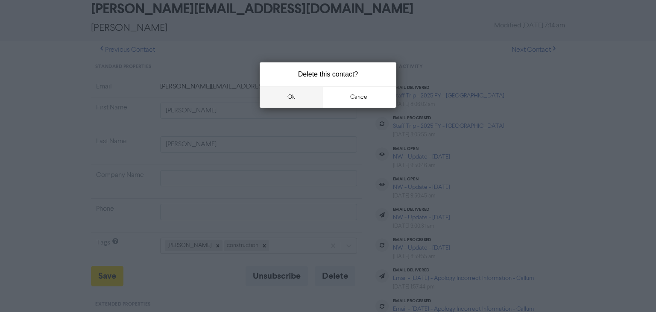
click at [297, 99] on button "ok" at bounding box center [291, 96] width 63 height 21
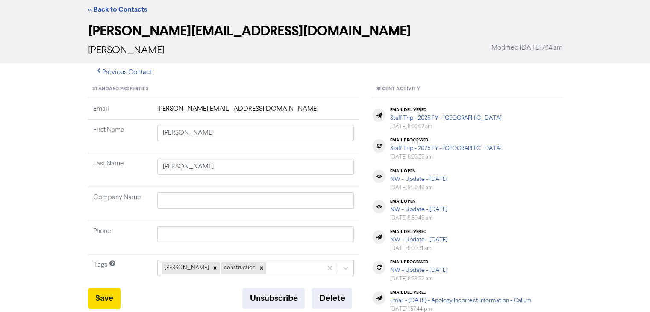
scroll to position [0, 0]
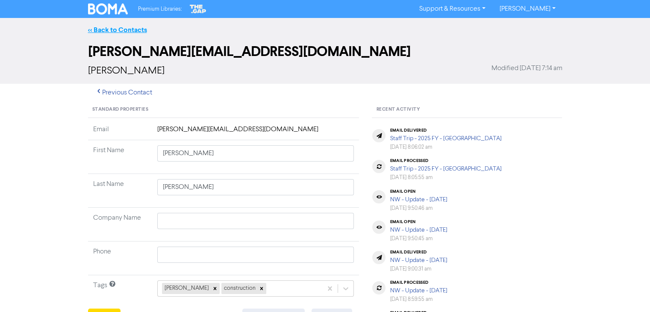
click at [131, 29] on link "<< Back to Contacts" at bounding box center [117, 30] width 59 height 9
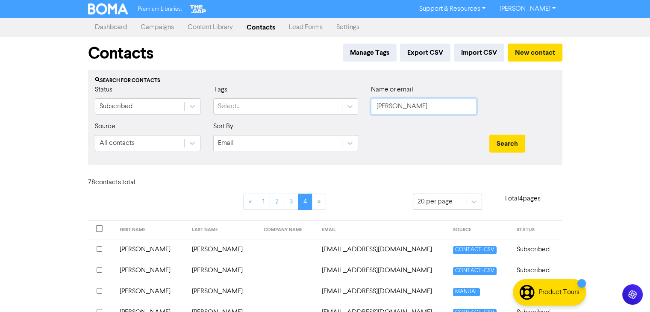
drag, startPoint x: 416, startPoint y: 100, endPoint x: 370, endPoint y: 104, distance: 46.3
click at [371, 103] on input "[PERSON_NAME]" at bounding box center [423, 106] width 105 height 16
paste input "[PERSON_NAME]"
click at [506, 139] on button "Search" at bounding box center [507, 144] width 36 height 18
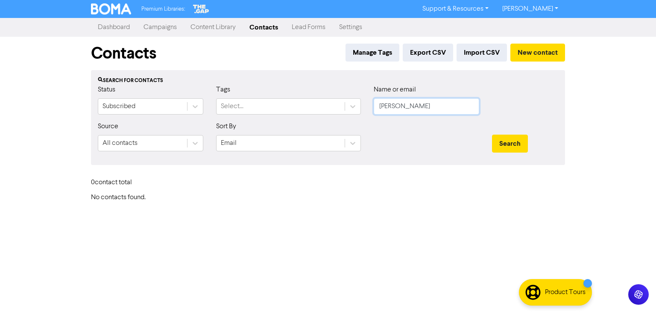
click at [395, 106] on input "[PERSON_NAME]" at bounding box center [426, 106] width 105 height 16
click at [513, 138] on button "Search" at bounding box center [510, 144] width 36 height 18
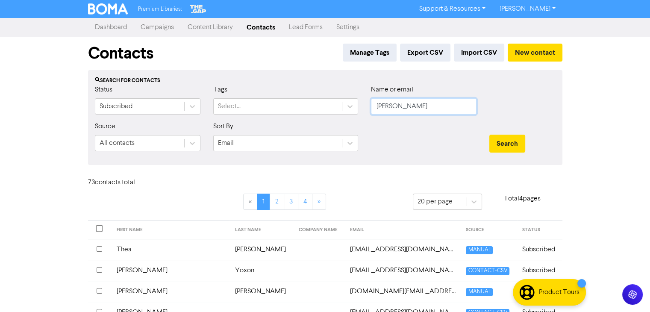
drag, startPoint x: 431, startPoint y: 103, endPoint x: 315, endPoint y: 120, distance: 117.4
click at [322, 120] on div "Status Subscribed Tags Select... Name or email [PERSON_NAME]" at bounding box center [324, 103] width 473 height 37
paste input "[EMAIL_ADDRESS][DOMAIN_NAME]"
click at [519, 139] on button "Search" at bounding box center [507, 144] width 36 height 18
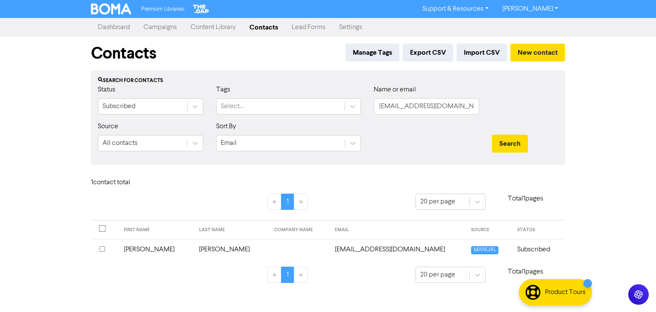
click at [137, 249] on td "[PERSON_NAME]" at bounding box center [156, 249] width 75 height 21
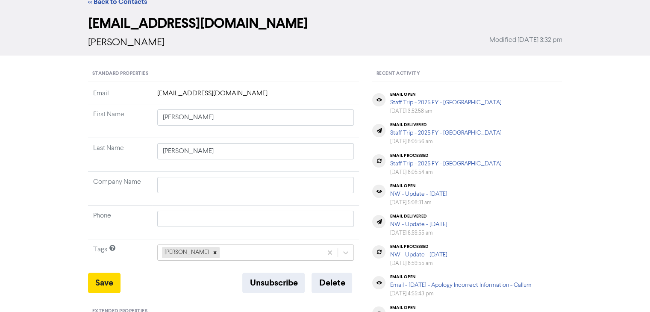
scroll to position [43, 0]
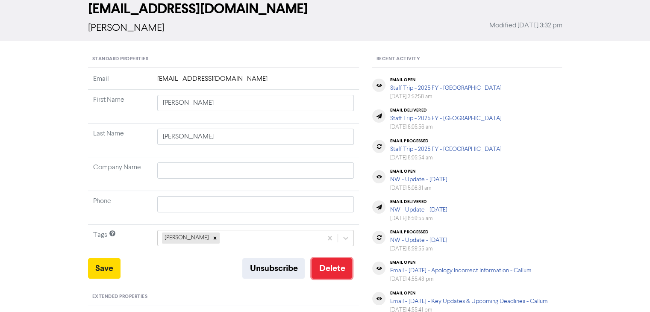
click at [337, 267] on button "Delete" at bounding box center [331, 268] width 41 height 20
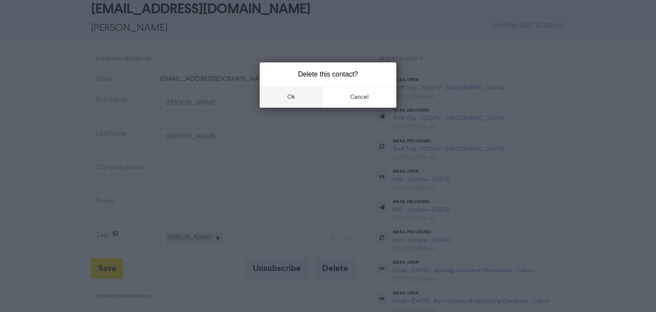
click at [285, 95] on button "ok" at bounding box center [291, 96] width 63 height 21
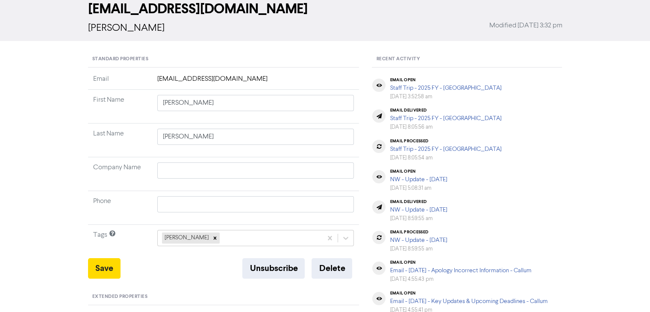
scroll to position [0, 0]
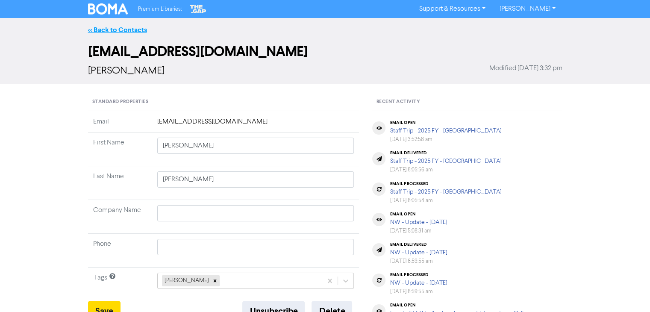
click at [126, 26] on link "<< Back to Contacts" at bounding box center [117, 30] width 59 height 9
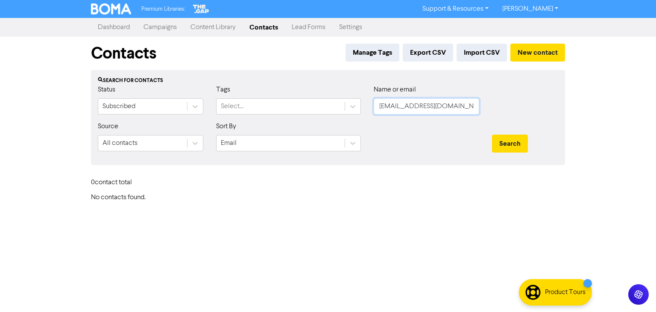
drag, startPoint x: 463, startPoint y: 108, endPoint x: 303, endPoint y: 125, distance: 161.4
click at [330, 121] on form "Status Subscribed Tags Select... Name or email [EMAIL_ADDRESS][DOMAIN_NAME] Sou…" at bounding box center [328, 121] width 460 height 73
paste input "[PERSON_NAME]"
click at [511, 144] on button "Search" at bounding box center [510, 144] width 36 height 18
drag, startPoint x: 445, startPoint y: 108, endPoint x: 315, endPoint y: 116, distance: 129.7
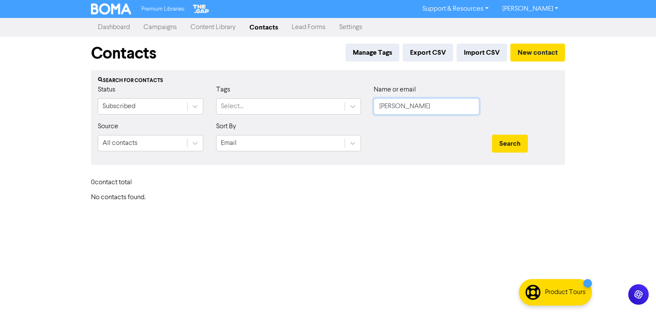
click at [330, 113] on div "Status Subscribed Tags Select... Name or email [PERSON_NAME]" at bounding box center [327, 103] width 473 height 37
paste input "[EMAIL_ADDRESS][DOMAIN_NAME]"
click at [510, 144] on button "Search" at bounding box center [510, 144] width 36 height 18
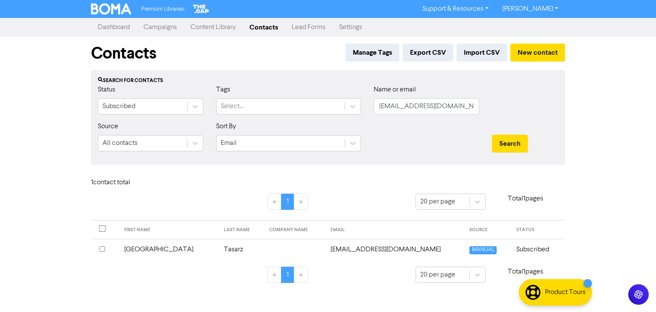
click at [140, 249] on td "[GEOGRAPHIC_DATA]" at bounding box center [169, 249] width 100 height 21
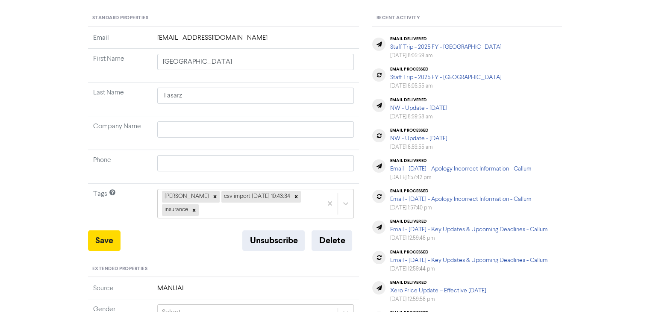
scroll to position [85, 0]
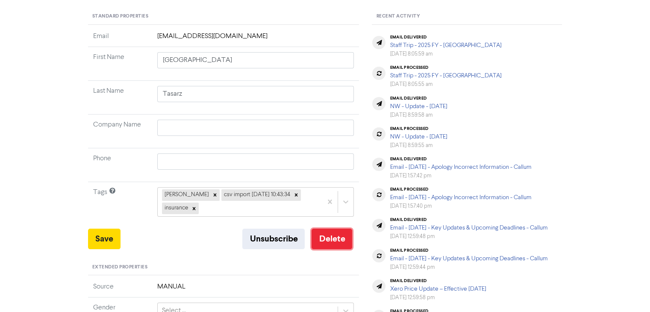
click at [332, 237] on button "Delete" at bounding box center [331, 238] width 41 height 20
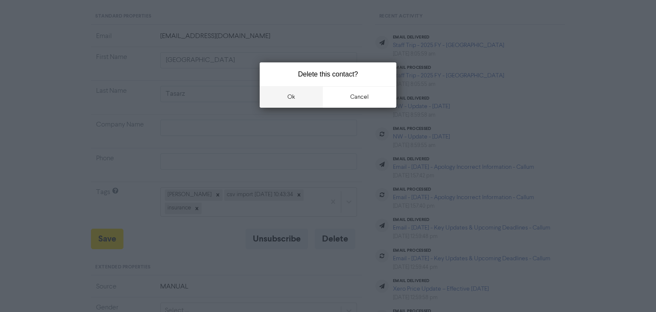
click at [297, 96] on button "ok" at bounding box center [291, 96] width 63 height 21
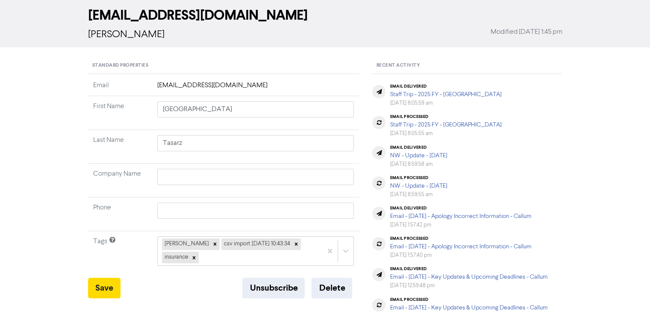
scroll to position [0, 0]
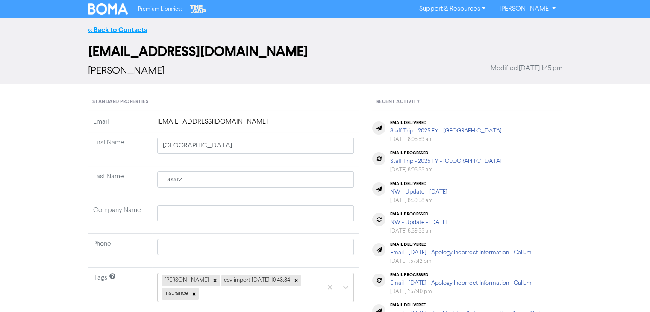
click at [127, 27] on link "<< Back to Contacts" at bounding box center [117, 30] width 59 height 9
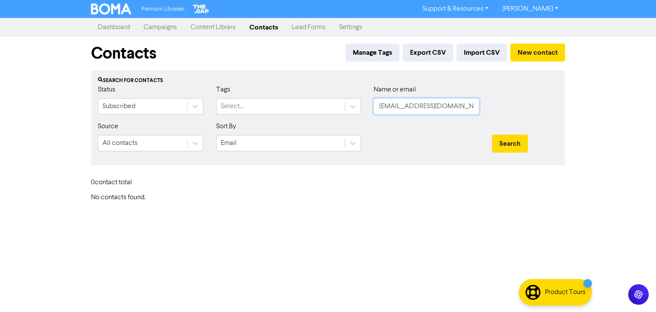
drag, startPoint x: 451, startPoint y: 106, endPoint x: 265, endPoint y: 133, distance: 188.1
click at [277, 132] on form "Status Subscribed Tags Select... Name or email [EMAIL_ADDRESS][DOMAIN_NAME] Sou…" at bounding box center [328, 121] width 460 height 73
paste input "[PERSON_NAME], Will"
click at [519, 139] on button "Search" at bounding box center [510, 144] width 36 height 18
click at [402, 106] on input "[PERSON_NAME], Will" at bounding box center [426, 106] width 105 height 16
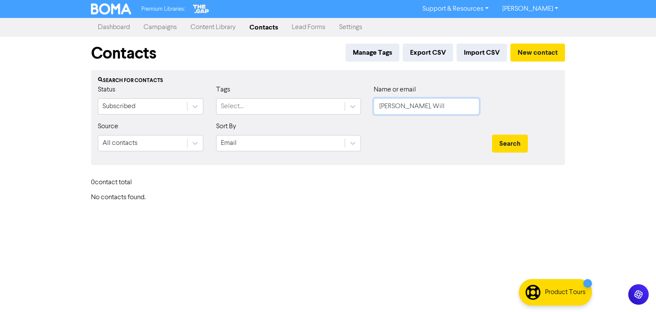
click at [404, 106] on input "[PERSON_NAME], Will" at bounding box center [426, 106] width 105 height 16
click at [512, 138] on button "Search" at bounding box center [510, 144] width 36 height 18
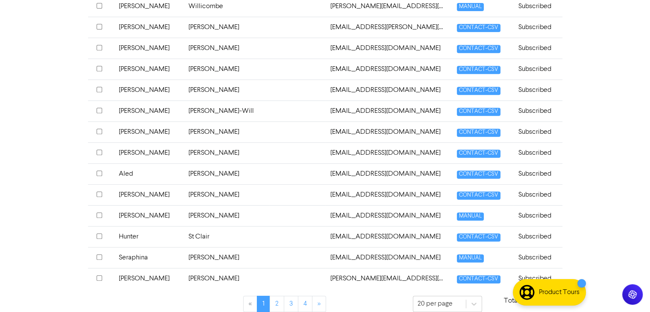
scroll to position [376, 0]
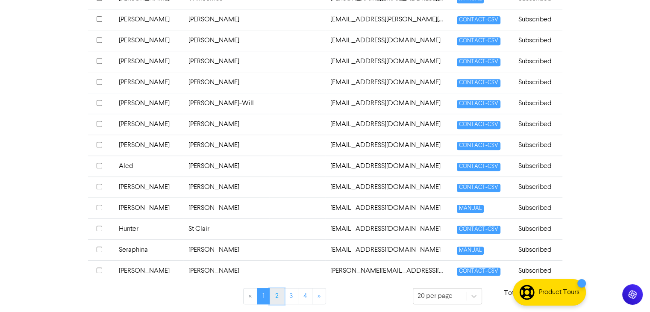
click at [277, 290] on link "2" at bounding box center [276, 296] width 15 height 16
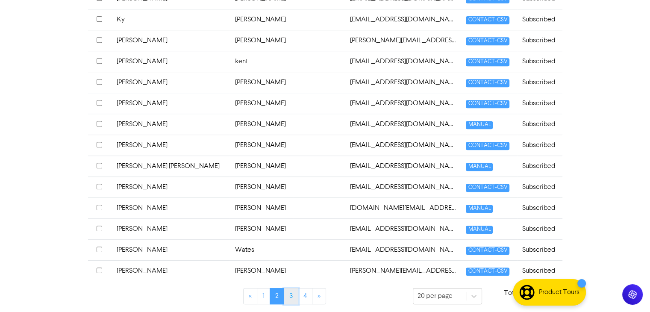
click at [289, 288] on link "3" at bounding box center [291, 296] width 15 height 16
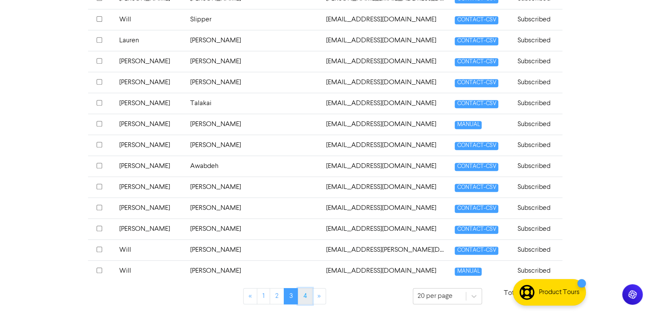
click at [305, 294] on link "4" at bounding box center [305, 296] width 15 height 16
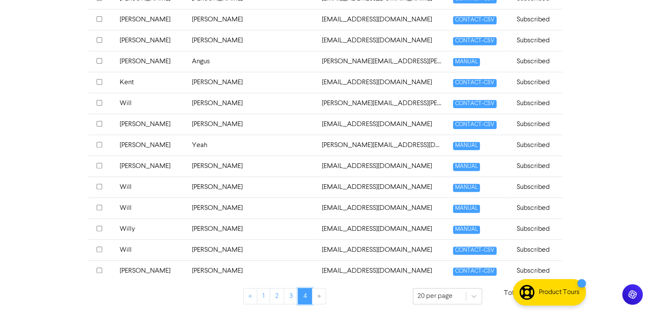
scroll to position [272, 0]
click at [126, 182] on td "Will" at bounding box center [150, 186] width 72 height 21
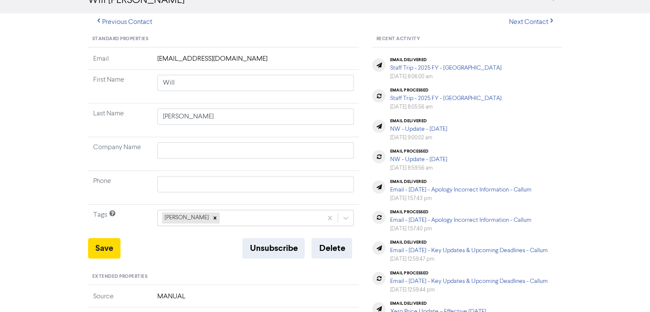
scroll to position [85, 0]
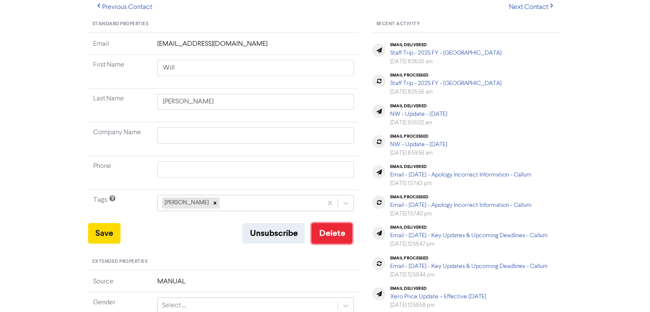
click at [333, 233] on button "Delete" at bounding box center [331, 233] width 41 height 20
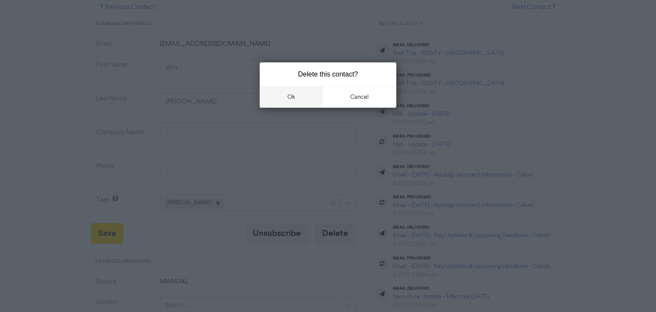
click at [299, 94] on button "ok" at bounding box center [291, 96] width 63 height 21
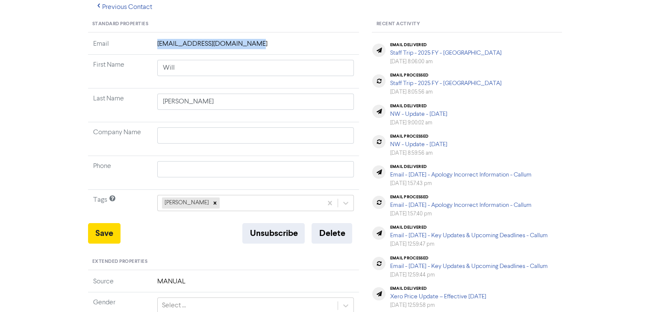
drag, startPoint x: 156, startPoint y: 43, endPoint x: 249, endPoint y: 47, distance: 93.6
click at [249, 47] on td "[EMAIL_ADDRESS][DOMAIN_NAME]" at bounding box center [255, 47] width 207 height 16
copy td "[EMAIL_ADDRESS][DOMAIN_NAME]"
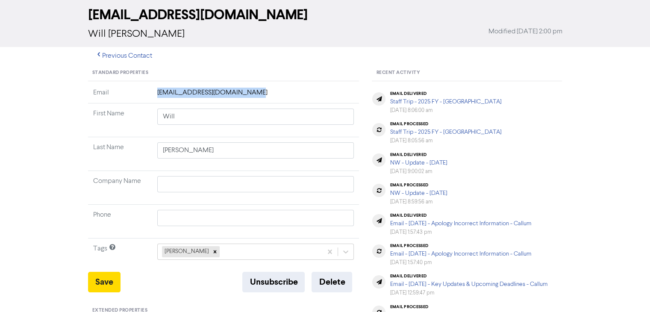
scroll to position [0, 0]
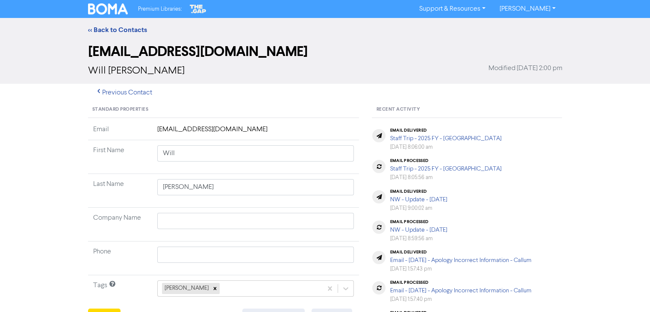
click at [133, 25] on div "<< Back to Contacts" at bounding box center [325, 30] width 487 height 10
click at [133, 27] on link "<< Back to Contacts" at bounding box center [117, 30] width 59 height 9
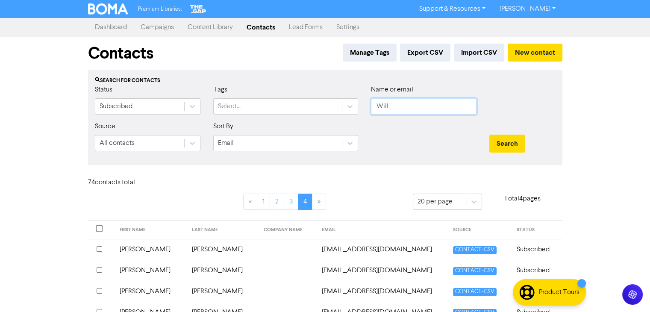
drag, startPoint x: 436, startPoint y: 105, endPoint x: 474, endPoint y: 138, distance: 49.9
click at [290, 107] on div "Status Subscribed Tags Select... Name or email Will" at bounding box center [324, 103] width 473 height 37
paste input "[EMAIL_ADDRESS][DOMAIN_NAME]"
click at [518, 139] on button "Search" at bounding box center [507, 144] width 36 height 18
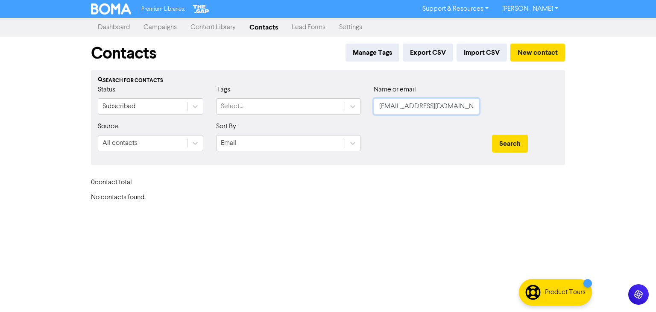
drag, startPoint x: 465, startPoint y: 107, endPoint x: 212, endPoint y: 129, distance: 253.7
click at [212, 129] on form "Status Subscribed Tags Select... Name or email [EMAIL_ADDRESS][DOMAIN_NAME] Sou…" at bounding box center [328, 121] width 460 height 73
paste input "[EMAIL_ADDRESS][DOMAIN_NAME]"
click at [504, 146] on button "Search" at bounding box center [510, 144] width 36 height 18
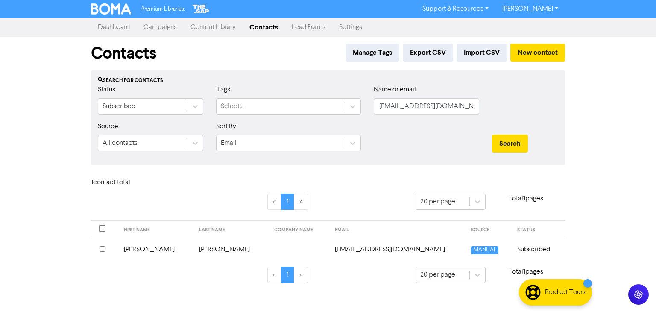
click at [138, 247] on td "[PERSON_NAME]" at bounding box center [156, 249] width 75 height 21
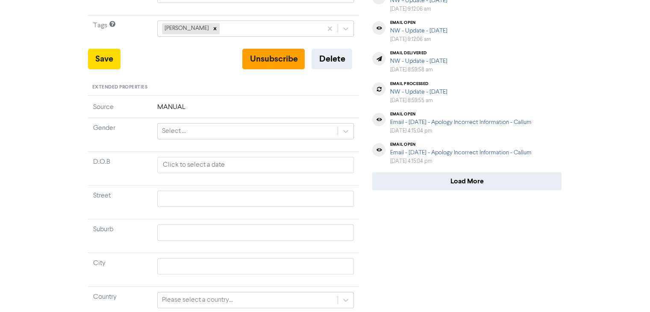
scroll to position [146, 0]
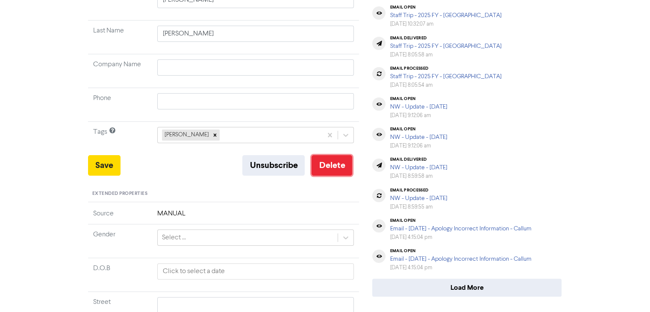
click at [337, 167] on button "Delete" at bounding box center [331, 165] width 41 height 20
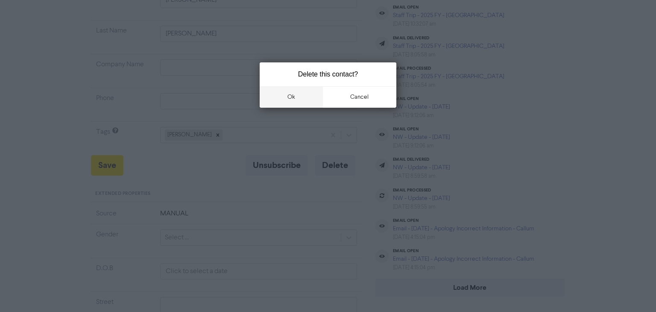
click at [304, 92] on button "ok" at bounding box center [291, 96] width 63 height 21
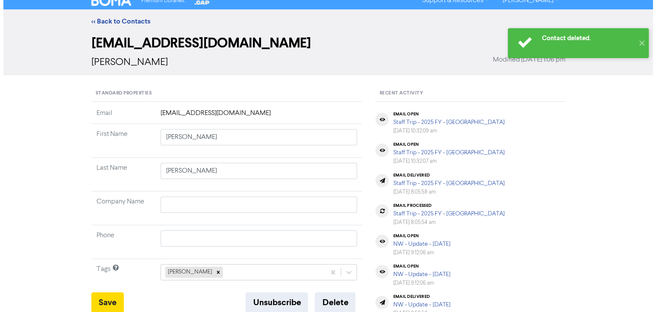
scroll to position [0, 0]
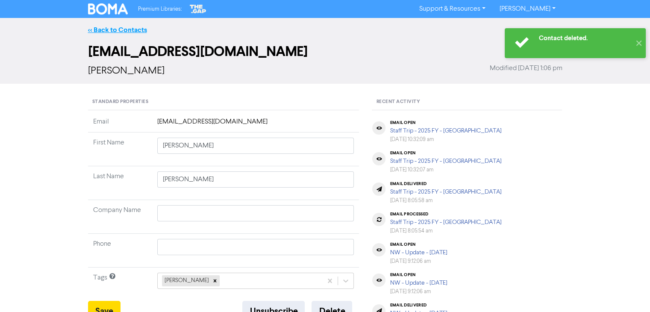
click at [132, 31] on link "<< Back to Contacts" at bounding box center [117, 30] width 59 height 9
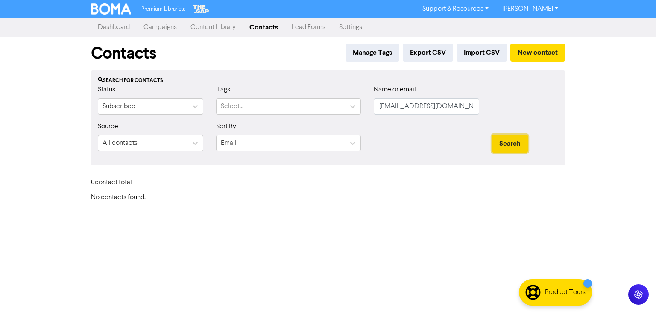
click at [506, 142] on button "Search" at bounding box center [510, 144] width 36 height 18
click at [509, 147] on button "Search" at bounding box center [510, 144] width 36 height 18
drag, startPoint x: 468, startPoint y: 108, endPoint x: 308, endPoint y: 132, distance: 161.5
click at [313, 132] on form "Status Subscribed Tags Select... Name or email [EMAIL_ADDRESS][DOMAIN_NAME] Sou…" at bounding box center [328, 121] width 460 height 73
paste input "[PERSON_NAME][EMAIL_ADDRESS][DOMAIN_NAME]"
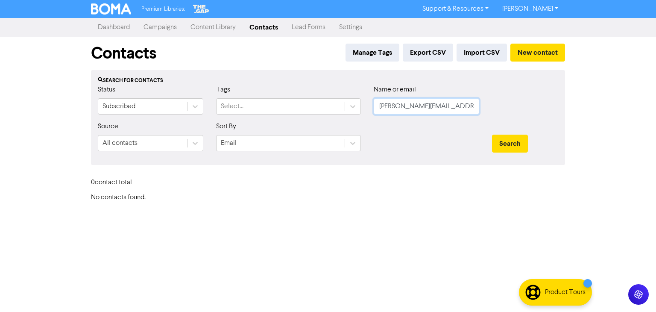
scroll to position [0, 1]
click at [516, 146] on button "Search" at bounding box center [510, 144] width 36 height 18
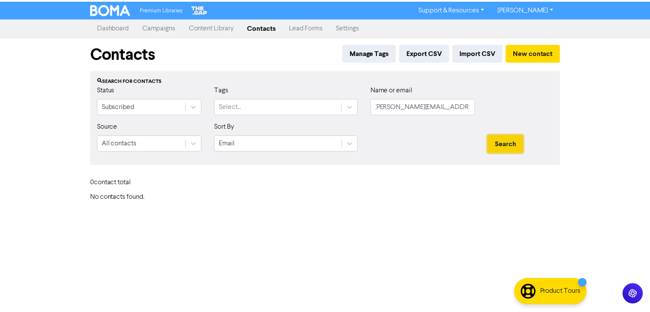
scroll to position [0, 0]
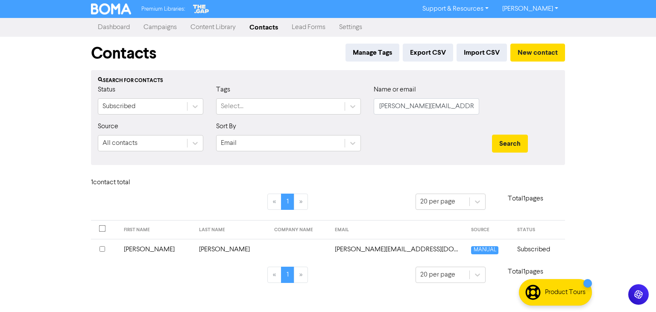
click at [147, 248] on td "[PERSON_NAME]" at bounding box center [156, 249] width 75 height 21
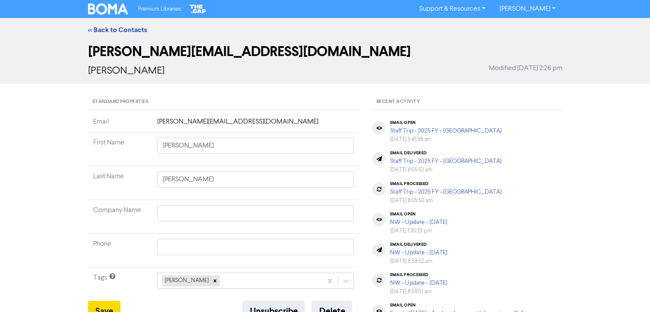
scroll to position [171, 0]
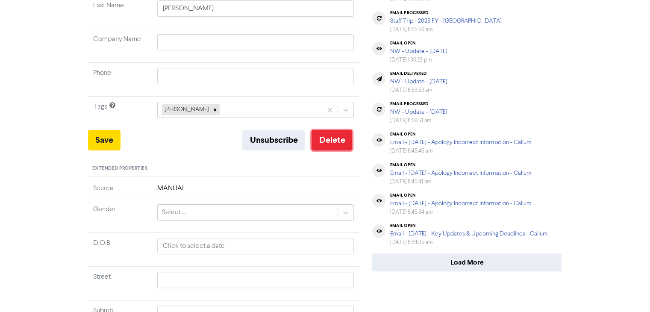
click at [342, 143] on button "Delete" at bounding box center [331, 140] width 41 height 20
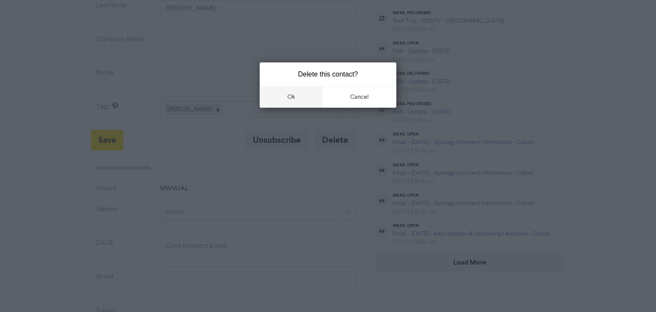
click at [296, 94] on button "ok" at bounding box center [291, 96] width 63 height 21
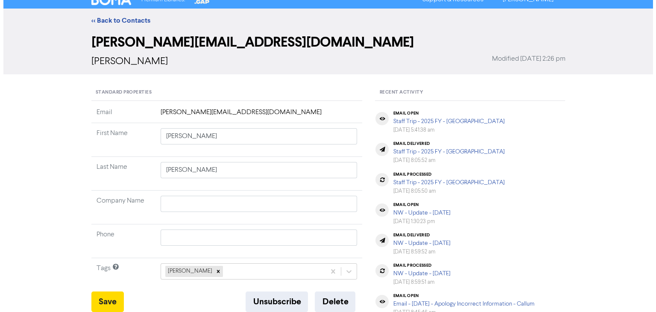
scroll to position [0, 0]
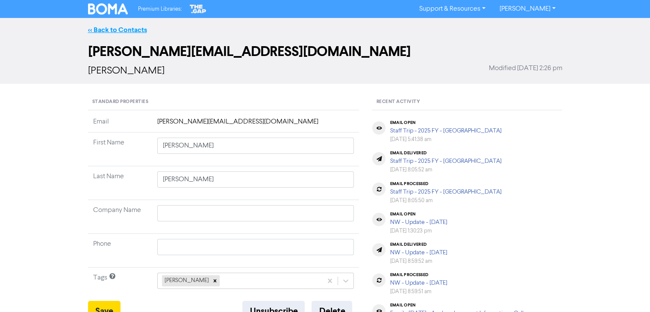
click at [127, 29] on link "<< Back to Contacts" at bounding box center [117, 30] width 59 height 9
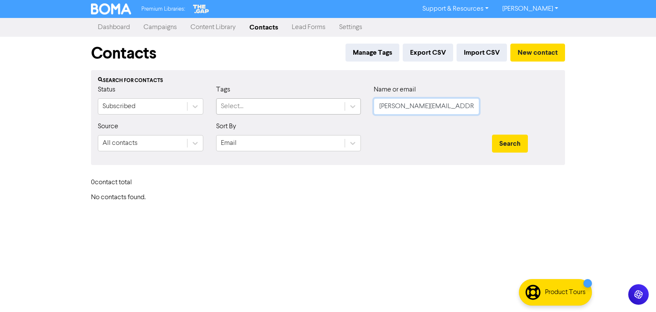
scroll to position [0, 1]
drag, startPoint x: 474, startPoint y: 108, endPoint x: 425, endPoint y: 125, distance: 51.3
click at [335, 109] on div "Status Subscribed Tags Select... Name or email [PERSON_NAME][EMAIL_ADDRESS][DOM…" at bounding box center [327, 103] width 473 height 37
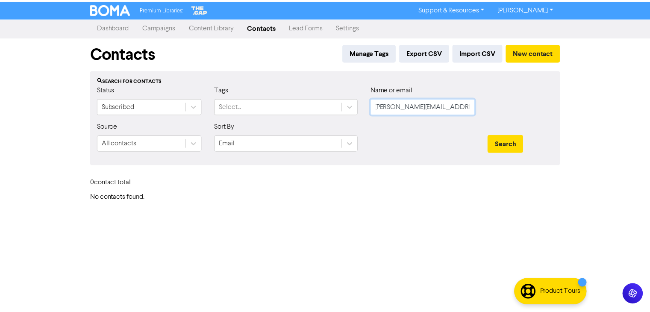
scroll to position [0, 0]
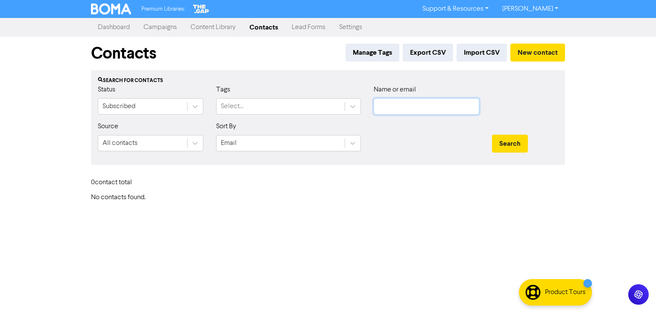
paste input "[EMAIL_ADDRESS][DOMAIN_NAME]"
click at [514, 146] on button "Search" at bounding box center [510, 144] width 36 height 18
click at [506, 145] on button "Search" at bounding box center [510, 144] width 36 height 18
drag, startPoint x: 463, startPoint y: 109, endPoint x: 326, endPoint y: 105, distance: 137.1
click at [348, 107] on div "Status Subscribed Tags Select... Name or email [PERSON_NAME][EMAIL_ADDRESS][DOM…" at bounding box center [327, 103] width 473 height 37
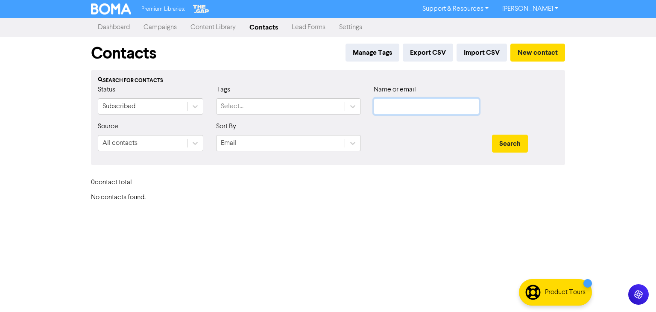
paste input "[PERSON_NAME]"
click at [493, 142] on button "Search" at bounding box center [510, 144] width 36 height 18
click at [507, 144] on button "Search" at bounding box center [510, 144] width 36 height 18
click at [507, 143] on button "Search" at bounding box center [510, 144] width 36 height 18
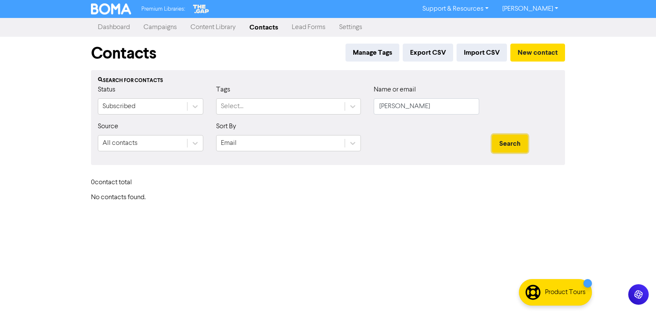
click at [507, 143] on button "Search" at bounding box center [510, 144] width 36 height 18
click at [411, 107] on input "[PERSON_NAME]" at bounding box center [426, 106] width 105 height 16
click at [409, 107] on input "[PERSON_NAME]" at bounding box center [426, 106] width 105 height 16
click at [517, 141] on button "Search" at bounding box center [510, 144] width 36 height 18
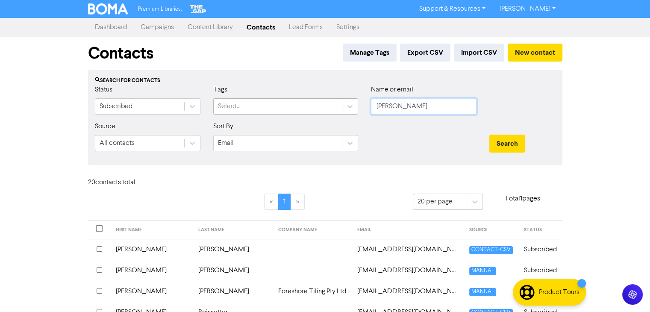
drag, startPoint x: 413, startPoint y: 102, endPoint x: 324, endPoint y: 113, distance: 89.9
click at [328, 111] on div "Status Subscribed Tags Select... Name or email [PERSON_NAME]" at bounding box center [324, 103] width 473 height 37
paste input "[PERSON_NAME]"
click at [503, 145] on button "Search" at bounding box center [507, 144] width 36 height 18
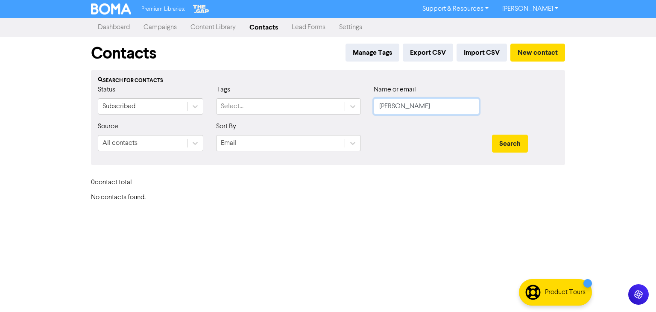
click at [413, 106] on input "[PERSON_NAME]" at bounding box center [426, 106] width 105 height 16
click at [505, 137] on button "Search" at bounding box center [510, 144] width 36 height 18
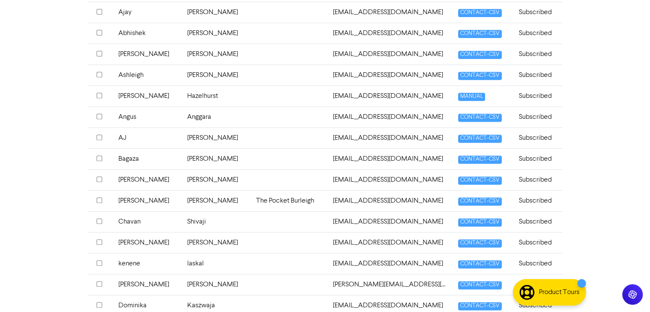
scroll to position [376, 0]
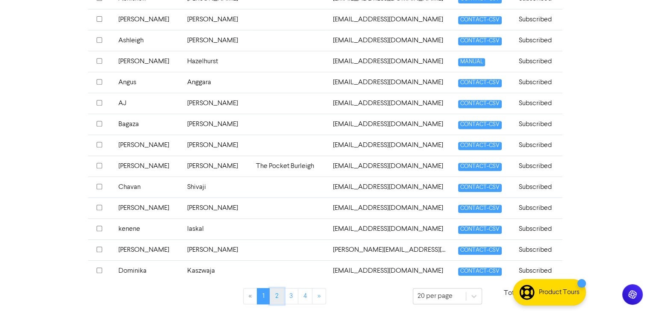
click at [278, 294] on link "2" at bounding box center [276, 296] width 15 height 16
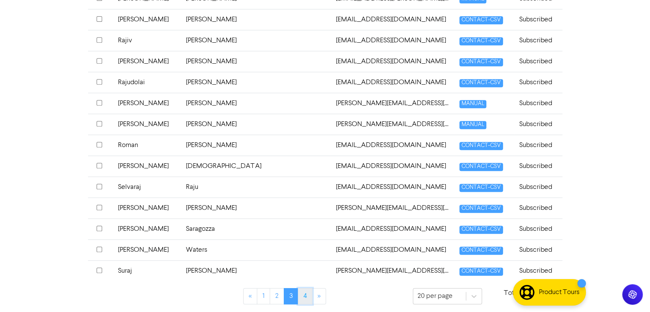
click at [307, 291] on link "4" at bounding box center [305, 296] width 15 height 16
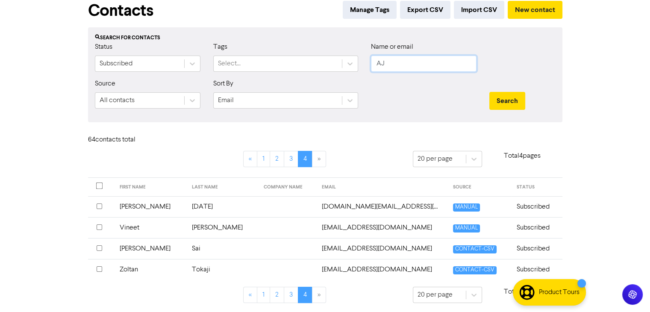
drag, startPoint x: 391, startPoint y: 64, endPoint x: 372, endPoint y: 67, distance: 19.1
click at [379, 65] on input "AJ" at bounding box center [423, 64] width 105 height 16
paste input "[EMAIL_ADDRESS][DOMAIN_NAME]"
click at [500, 97] on button "Search" at bounding box center [507, 101] width 36 height 18
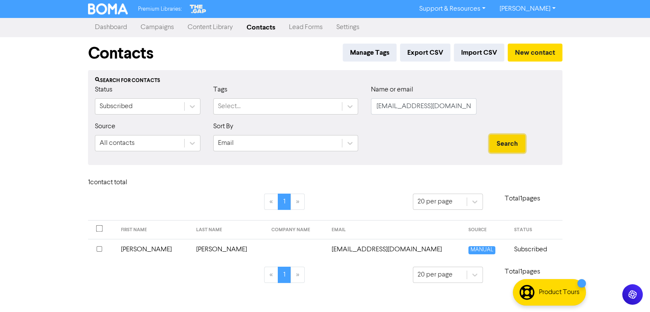
scroll to position [0, 0]
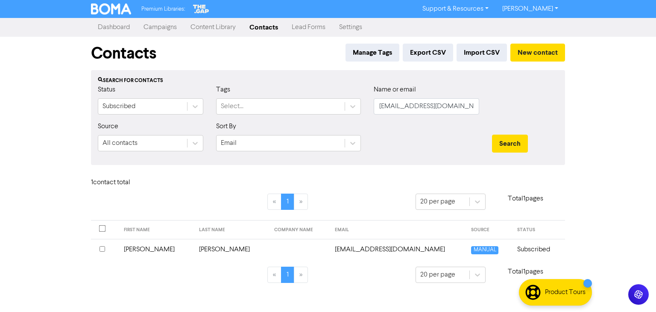
click at [143, 249] on td "[PERSON_NAME]" at bounding box center [156, 249] width 75 height 21
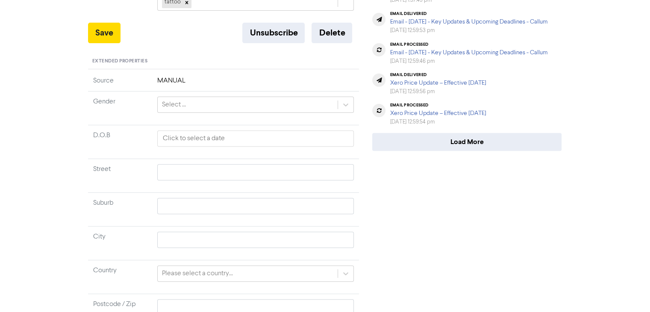
scroll to position [201, 0]
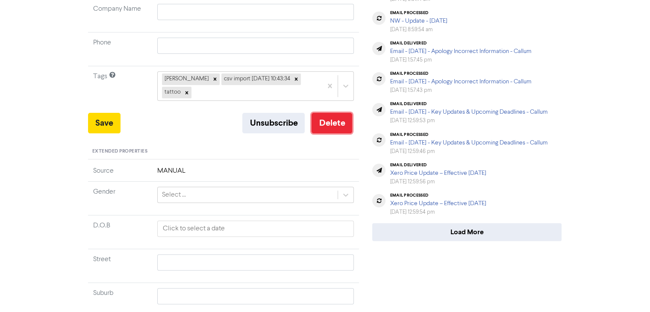
click at [337, 128] on button "Delete" at bounding box center [331, 123] width 41 height 20
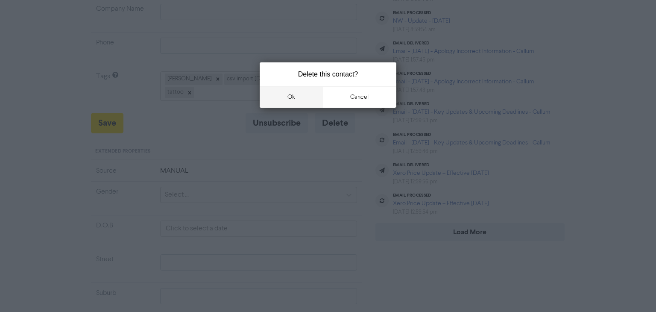
click at [293, 98] on button "ok" at bounding box center [291, 96] width 63 height 21
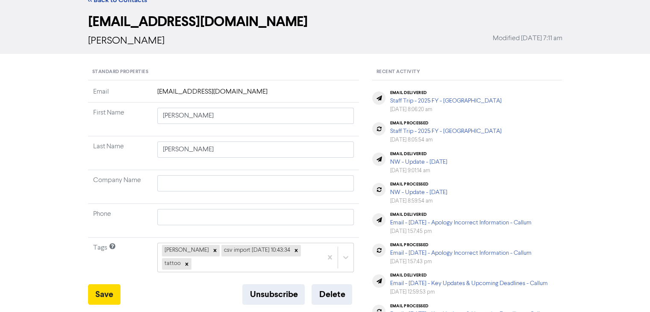
scroll to position [0, 0]
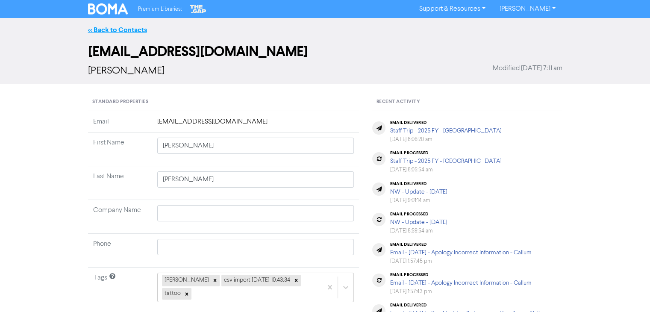
click at [117, 27] on link "<< Back to Contacts" at bounding box center [117, 30] width 59 height 9
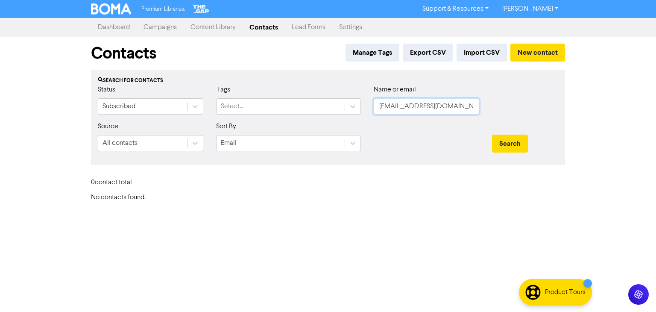
drag, startPoint x: 475, startPoint y: 106, endPoint x: 276, endPoint y: 131, distance: 200.5
click at [195, 108] on div "Status Subscribed Tags Select... Name or email [EMAIL_ADDRESS][DOMAIN_NAME]" at bounding box center [327, 103] width 473 height 37
paste input "[EMAIL_ADDRESS][DOMAIN_NAME]"
click at [522, 142] on button "Search" at bounding box center [510, 144] width 36 height 18
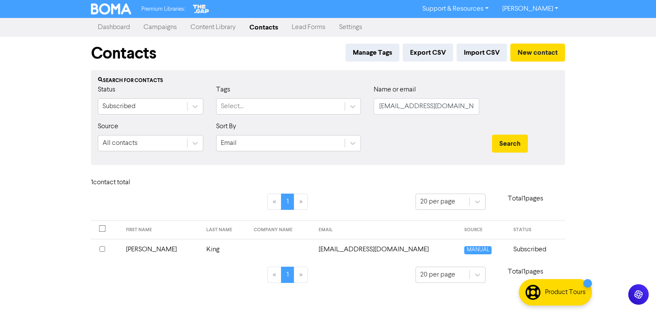
click at [137, 248] on td "[PERSON_NAME]" at bounding box center [161, 249] width 80 height 21
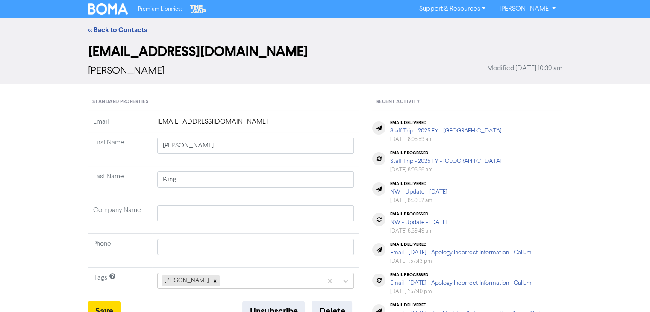
scroll to position [128, 0]
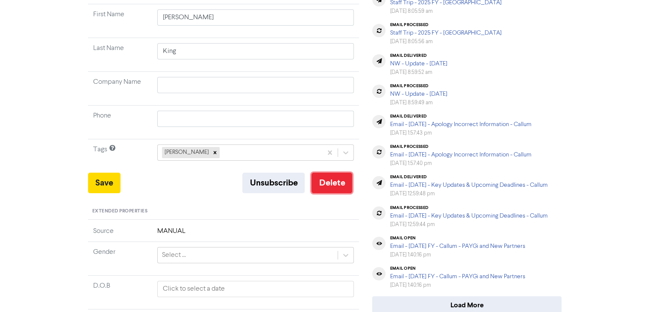
click at [328, 182] on button "Delete" at bounding box center [331, 183] width 41 height 20
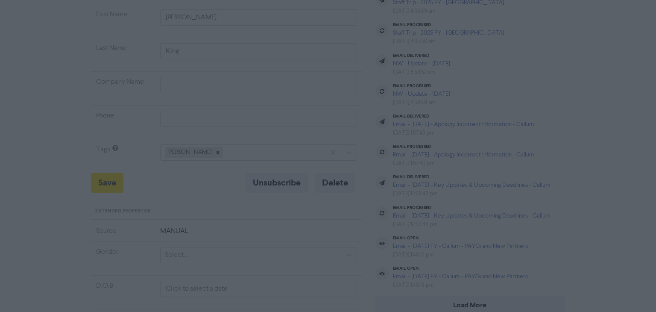
click at [299, 99] on button "ok" at bounding box center [291, 96] width 63 height 21
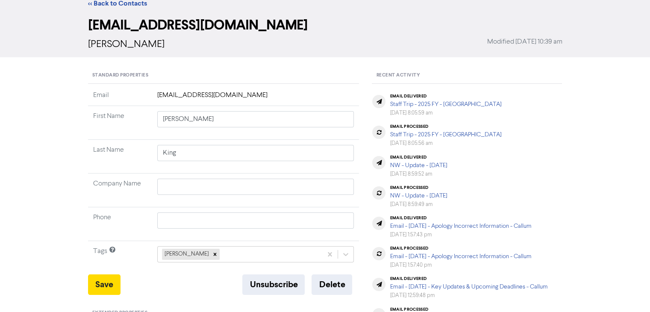
scroll to position [0, 0]
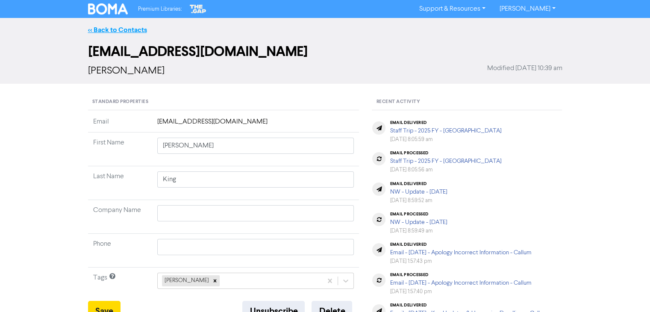
click at [132, 29] on link "<< Back to Contacts" at bounding box center [117, 30] width 59 height 9
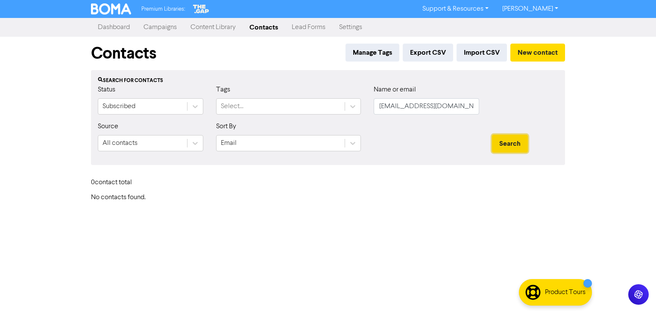
click at [499, 137] on button "Search" at bounding box center [510, 144] width 36 height 18
drag, startPoint x: 473, startPoint y: 107, endPoint x: 250, endPoint y: 115, distance: 223.1
click at [250, 115] on div "Status Subscribed Tags Select... Name or email [EMAIL_ADDRESS][DOMAIN_NAME]" at bounding box center [327, 103] width 473 height 37
paste input "[PERSON_NAME][EMAIL_ADDRESS][DOMAIN_NAME]"
click at [511, 143] on button "Search" at bounding box center [510, 144] width 36 height 18
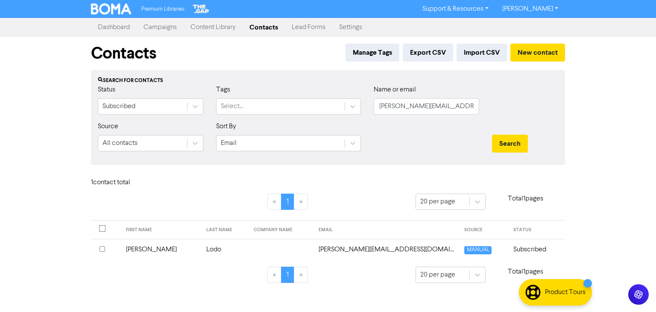
click at [144, 248] on td "[PERSON_NAME]" at bounding box center [161, 249] width 80 height 21
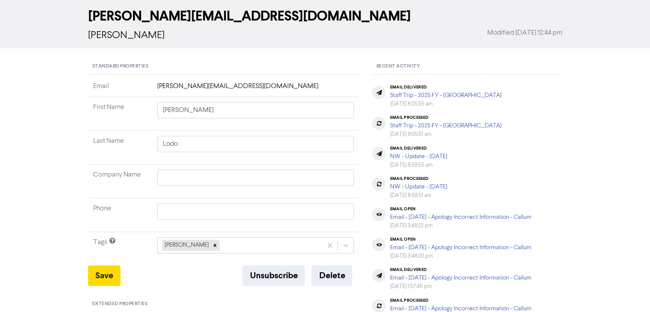
scroll to position [85, 0]
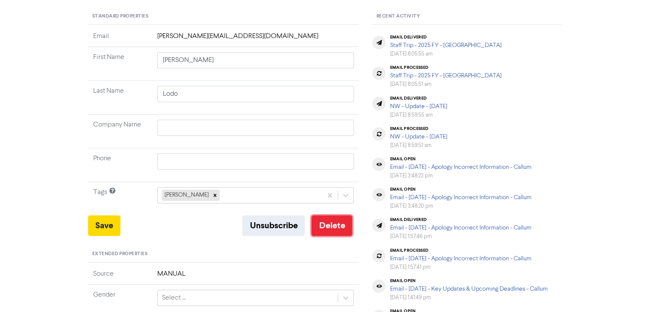
click at [331, 226] on button "Delete" at bounding box center [331, 225] width 41 height 20
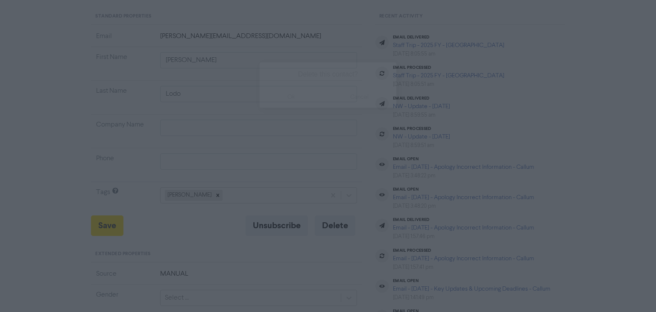
click at [300, 98] on button "ok" at bounding box center [291, 96] width 63 height 21
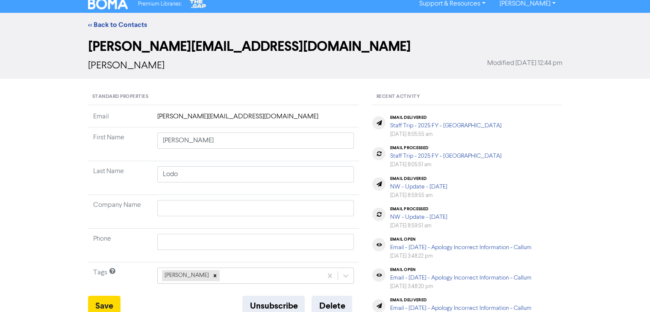
scroll to position [0, 0]
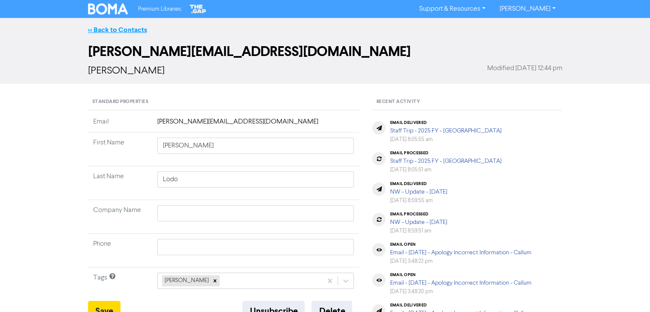
click at [114, 28] on link "<< Back to Contacts" at bounding box center [117, 30] width 59 height 9
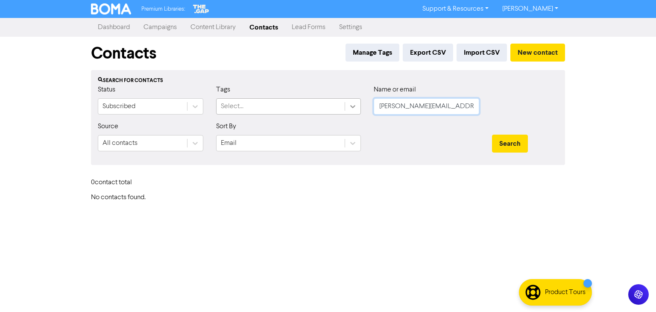
click at [334, 105] on div "Status Subscribed Tags Select... Name or email [PERSON_NAME][EMAIL_ADDRESS][DOM…" at bounding box center [327, 103] width 473 height 37
paste input "[PERSON_NAME]"
click at [511, 140] on button "Search" at bounding box center [510, 144] width 36 height 18
drag, startPoint x: 452, startPoint y: 108, endPoint x: 395, endPoint y: 137, distance: 63.2
click at [320, 114] on div "Status Subscribed Tags Select... Name or email [PERSON_NAME]" at bounding box center [327, 103] width 473 height 37
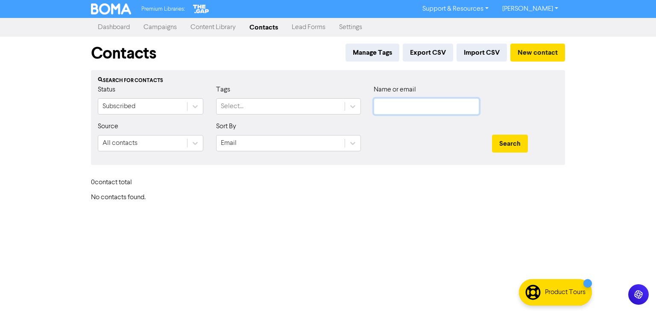
paste input "[PERSON_NAME][EMAIL_ADDRESS][DOMAIN_NAME]"
click at [507, 138] on button "Search" at bounding box center [510, 144] width 36 height 18
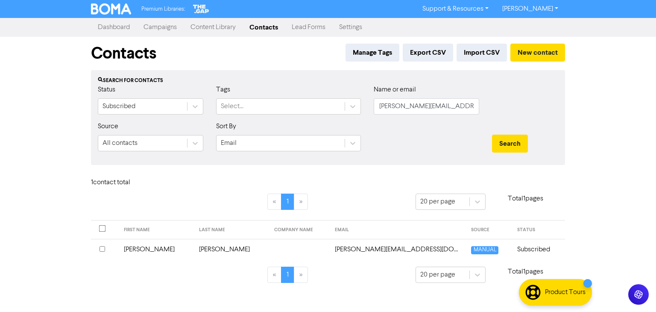
click at [142, 246] on td "[PERSON_NAME]" at bounding box center [156, 249] width 75 height 21
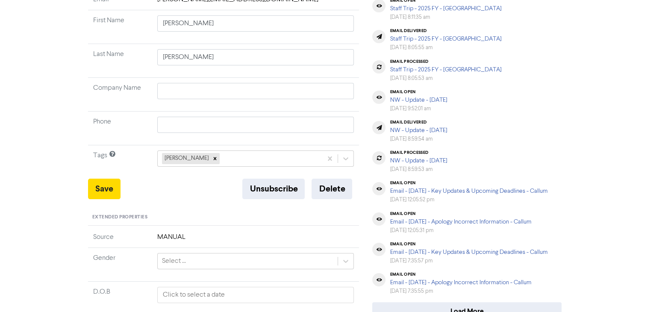
scroll to position [128, 0]
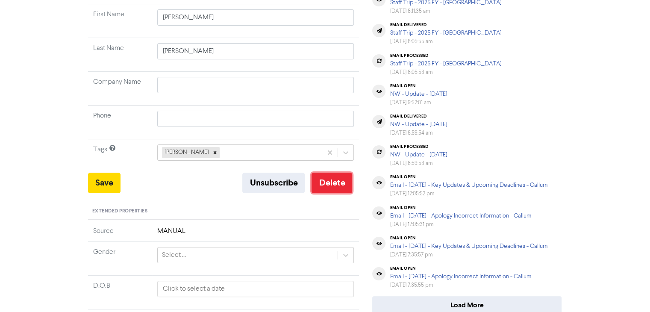
click at [340, 183] on button "Delete" at bounding box center [331, 183] width 41 height 20
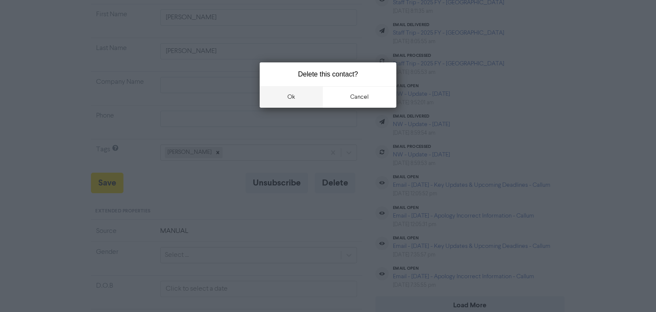
click at [299, 98] on button "ok" at bounding box center [291, 96] width 63 height 21
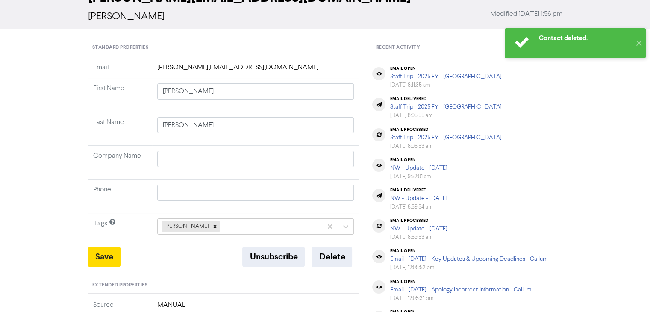
scroll to position [0, 0]
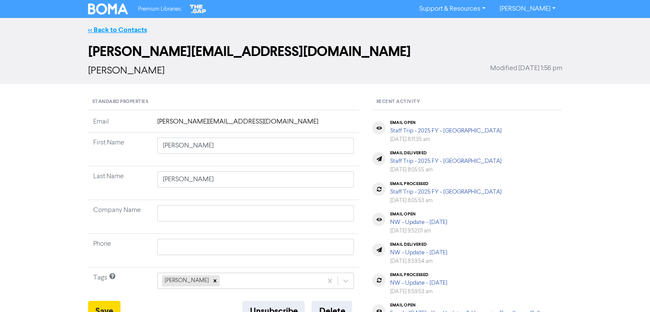
click at [120, 29] on link "<< Back to Contacts" at bounding box center [117, 30] width 59 height 9
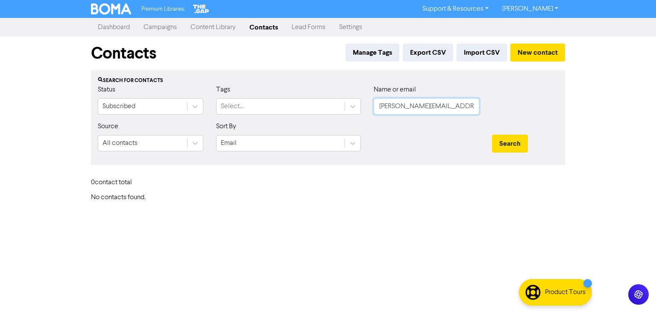
drag, startPoint x: 468, startPoint y: 106, endPoint x: 220, endPoint y: 115, distance: 249.1
click at [228, 114] on div "Status Subscribed Tags Select... Name or email [PERSON_NAME][EMAIL_ADDRESS][DOM…" at bounding box center [327, 103] width 473 height 37
paste input "Will & [PERSON_NAME]"
click at [506, 143] on button "Search" at bounding box center [510, 144] width 36 height 18
drag, startPoint x: 475, startPoint y: 109, endPoint x: 355, endPoint y: 112, distance: 119.6
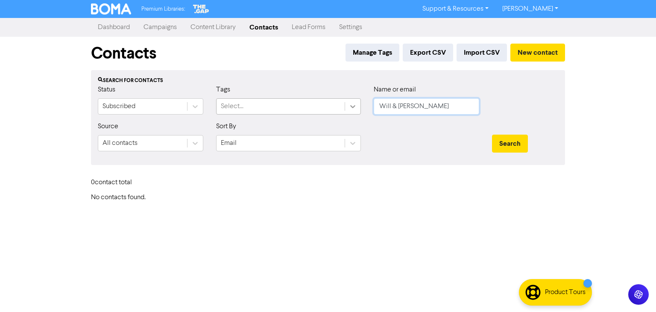
click at [331, 112] on div "Status Subscribed Tags Select... Name or email [PERSON_NAME] & [PERSON_NAME]" at bounding box center [327, 103] width 473 height 37
paste input "Will & [PERSON_NAME]"
click at [514, 143] on button "Search" at bounding box center [510, 144] width 36 height 18
drag, startPoint x: 451, startPoint y: 103, endPoint x: 337, endPoint y: 117, distance: 115.8
click at [360, 116] on div "Status Subscribed Tags Select... Name or email [PERSON_NAME] & [PERSON_NAME]" at bounding box center [327, 103] width 473 height 37
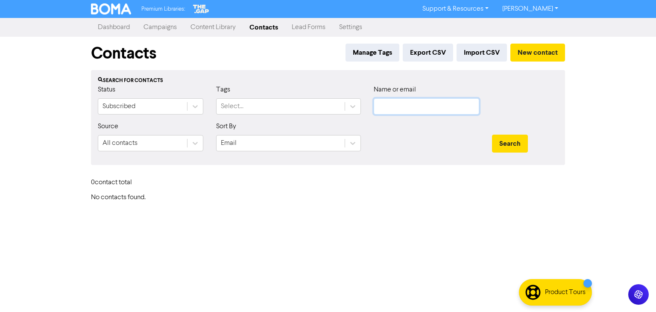
paste input "[PERSON_NAME]"
click at [518, 139] on button "Search" at bounding box center [510, 144] width 36 height 18
click at [324, 118] on div "Status Subscribed Tags Select... Name or email [PERSON_NAME]" at bounding box center [327, 103] width 473 height 37
paste input "[EMAIL_ADDRESS][DOMAIN_NAME]"
click at [518, 144] on button "Search" at bounding box center [510, 144] width 36 height 18
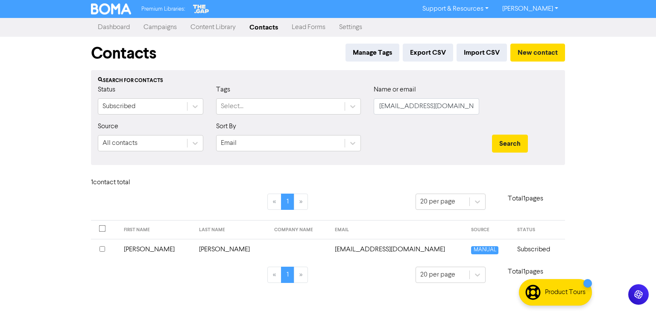
click at [140, 250] on td "[PERSON_NAME]" at bounding box center [156, 249] width 75 height 21
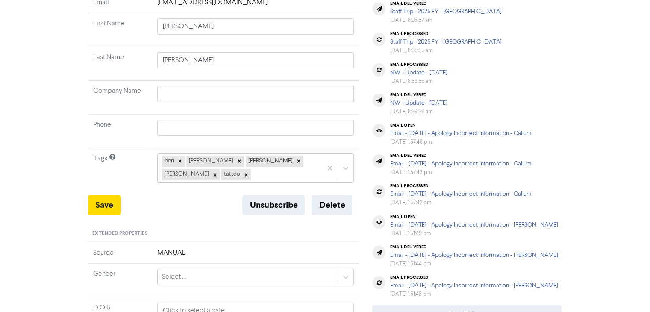
scroll to position [128, 0]
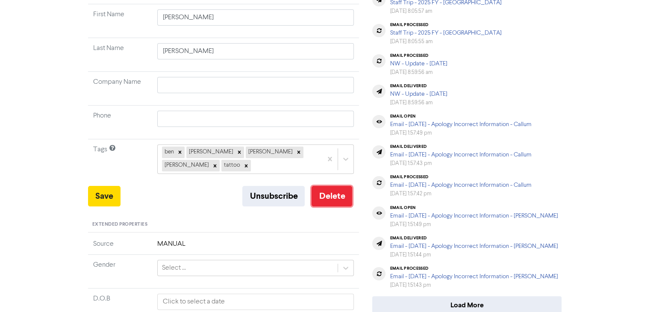
click at [340, 193] on button "Delete" at bounding box center [331, 196] width 41 height 20
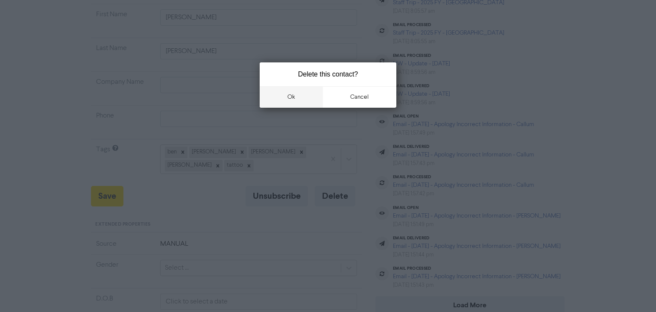
click at [298, 96] on button "ok" at bounding box center [291, 96] width 63 height 21
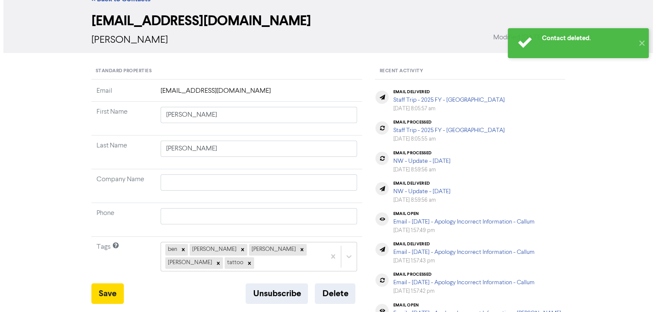
scroll to position [0, 0]
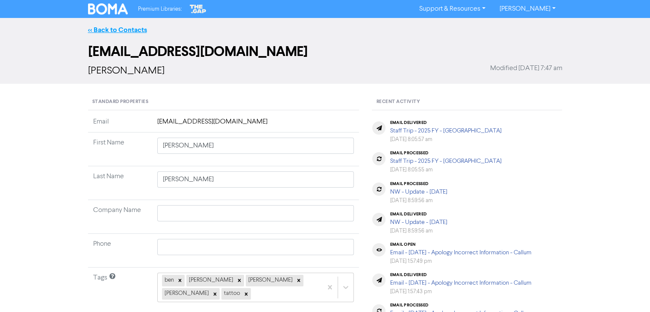
click at [128, 28] on link "<< Back to Contacts" at bounding box center [117, 30] width 59 height 9
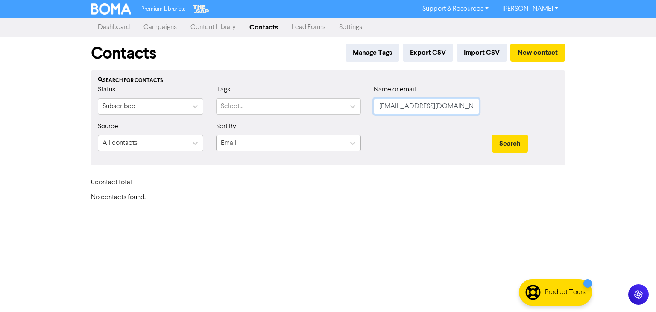
drag, startPoint x: 301, startPoint y: 131, endPoint x: 270, endPoint y: 147, distance: 35.7
click at [253, 143] on form "Status Subscribed Tags Select... Name or email [EMAIL_ADDRESS][DOMAIN_NAME] Sou…" at bounding box center [328, 121] width 460 height 73
paste input "Pillar Waterproofing Solutions Pty Ltd"
click at [513, 139] on button "Search" at bounding box center [510, 144] width 36 height 18
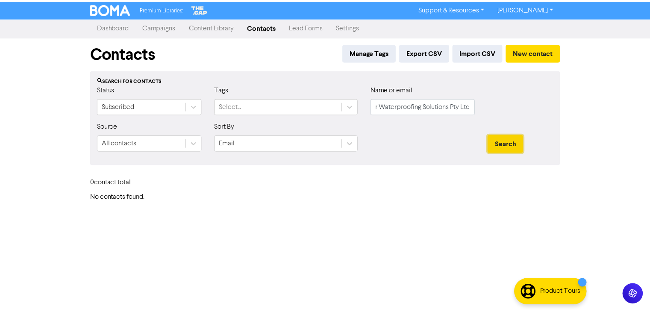
scroll to position [0, 0]
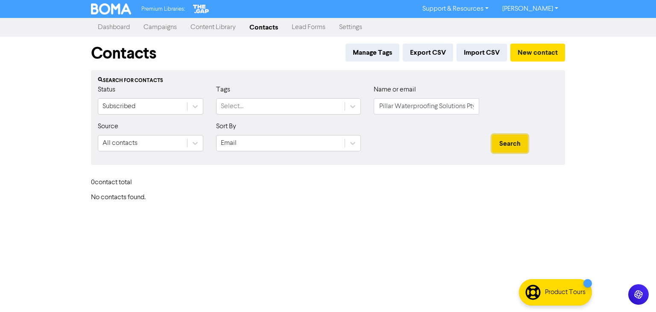
click at [513, 138] on button "Search" at bounding box center [510, 144] width 36 height 18
drag, startPoint x: 473, startPoint y: 108, endPoint x: 401, endPoint y: 158, distance: 88.0
click at [306, 132] on form "Status Subscribed Tags Select... Name or email Pillar Waterproofing Solutions P…" at bounding box center [328, 121] width 460 height 73
drag, startPoint x: 418, startPoint y: 108, endPoint x: 424, endPoint y: 138, distance: 31.0
click at [340, 122] on form "Status Subscribed Tags Select... Name or email y Ltd Source All contacts Sort B…" at bounding box center [328, 121] width 460 height 73
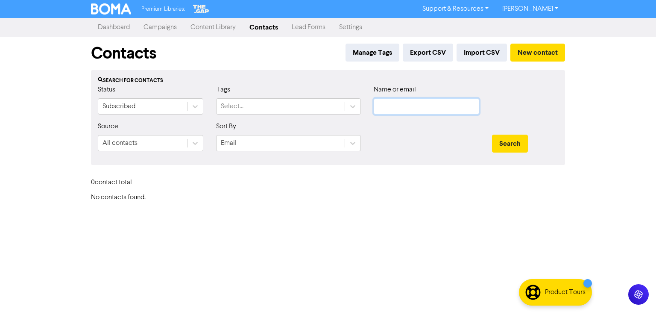
paste input "[EMAIL_ADDRESS][DOMAIN_NAME]"
click at [503, 144] on button "Search" at bounding box center [510, 144] width 36 height 18
click at [504, 143] on button "Search" at bounding box center [510, 144] width 36 height 18
click at [505, 142] on button "Search" at bounding box center [510, 144] width 36 height 18
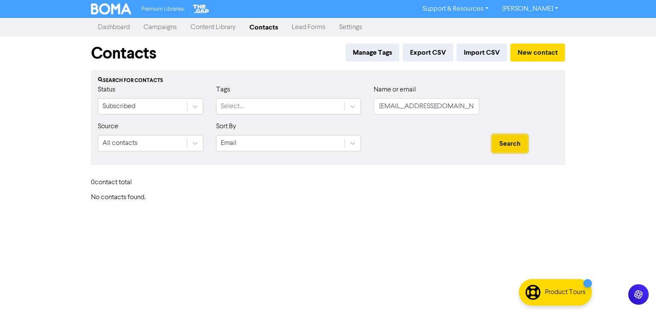
click at [505, 142] on button "Search" at bounding box center [510, 144] width 36 height 18
drag, startPoint x: 468, startPoint y: 107, endPoint x: 310, endPoint y: 122, distance: 157.8
click at [310, 122] on form "Status Subscribed Tags Select... Name or email [EMAIL_ADDRESS][DOMAIN_NAME] Sou…" at bounding box center [328, 121] width 460 height 73
paste input "[EMAIL_ADDRESS][DOMAIN_NAME]"
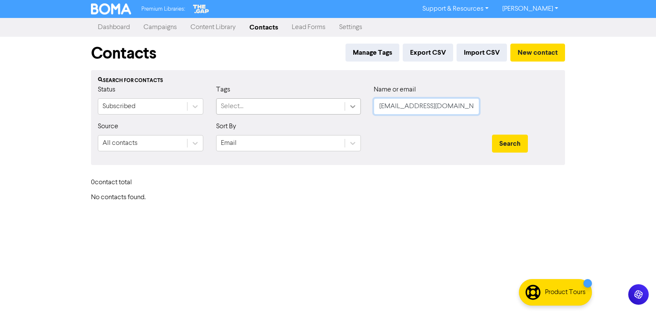
drag, startPoint x: 470, startPoint y: 101, endPoint x: 355, endPoint y: 110, distance: 114.8
click at [355, 110] on div "Status Subscribed Tags Select... Name or email [EMAIL_ADDRESS][DOMAIN_NAME]" at bounding box center [327, 103] width 473 height 37
paste input "[MEDICAL_DATA][PERSON_NAME]"
click at [506, 142] on button "Search" at bounding box center [510, 144] width 36 height 18
click at [399, 106] on input "[MEDICAL_DATA][PERSON_NAME]" at bounding box center [426, 106] width 105 height 16
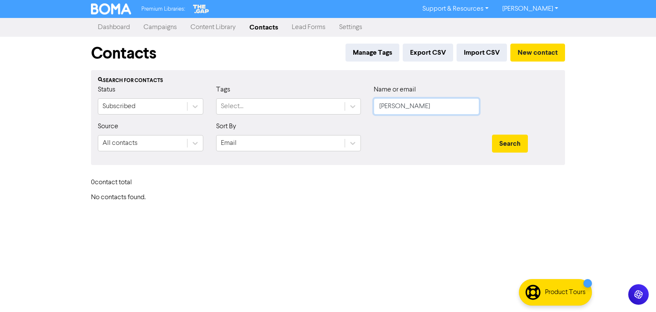
click at [492, 135] on button "Search" at bounding box center [510, 144] width 36 height 18
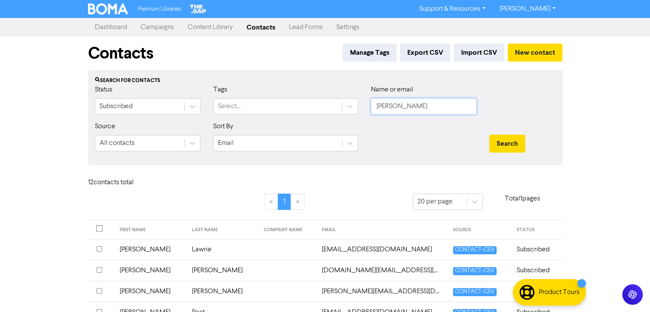
drag, startPoint x: 408, startPoint y: 105, endPoint x: 363, endPoint y: 103, distance: 45.7
click at [381, 106] on input "[PERSON_NAME]" at bounding box center [423, 106] width 105 height 16
paste input "[PERSON_NAME]"
click at [501, 144] on button "Search" at bounding box center [507, 144] width 36 height 18
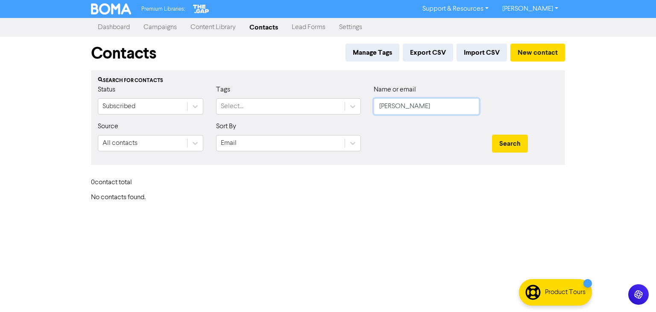
click at [404, 107] on input "[PERSON_NAME]" at bounding box center [426, 106] width 105 height 16
click at [405, 106] on input "[PERSON_NAME]" at bounding box center [426, 106] width 105 height 16
click at [492, 135] on button "Search" at bounding box center [510, 144] width 36 height 18
click at [512, 140] on button "Search" at bounding box center [510, 144] width 36 height 18
drag, startPoint x: 427, startPoint y: 105, endPoint x: 282, endPoint y: 117, distance: 146.2
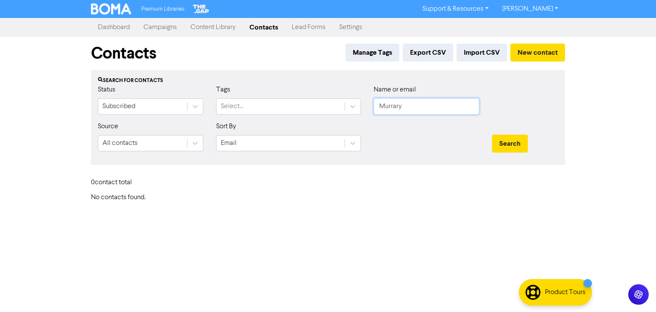
click at [297, 112] on div "Status Subscribed Tags Select... Name or email Murrary" at bounding box center [327, 103] width 473 height 37
paste input "[PERSON_NAME]"
click at [509, 144] on button "Search" at bounding box center [510, 144] width 36 height 18
click at [392, 105] on input "[PERSON_NAME]" at bounding box center [426, 106] width 105 height 16
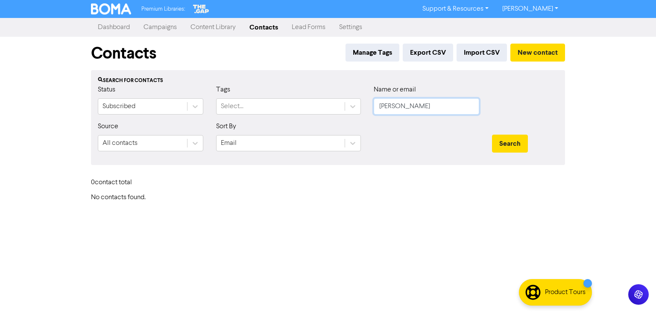
click at [392, 105] on input "[PERSON_NAME]" at bounding box center [426, 106] width 105 height 16
click at [500, 138] on button "Search" at bounding box center [510, 144] width 36 height 18
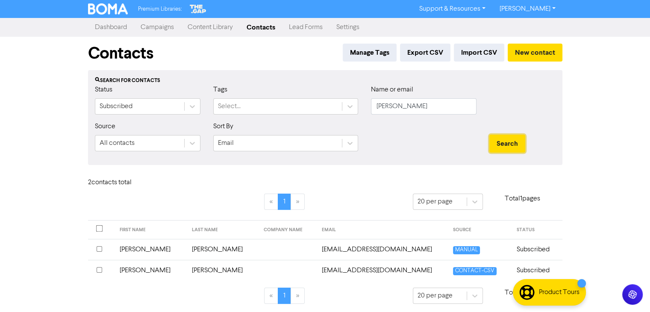
scroll to position [1, 0]
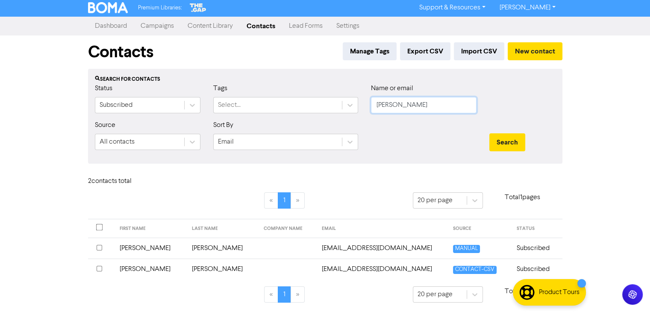
drag, startPoint x: 436, startPoint y: 106, endPoint x: 358, endPoint y: 108, distance: 77.7
click at [306, 111] on div "Status Subscribed Tags Select... Name or email [PERSON_NAME]" at bounding box center [324, 101] width 473 height 37
paste input "[PERSON_NAME]"
click at [507, 145] on button "Search" at bounding box center [507, 142] width 36 height 18
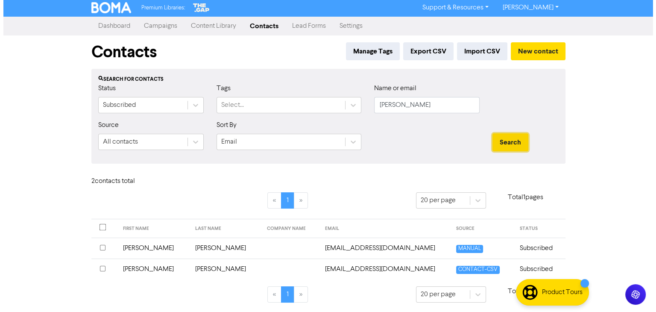
scroll to position [0, 0]
